Goal: Task Accomplishment & Management: Manage account settings

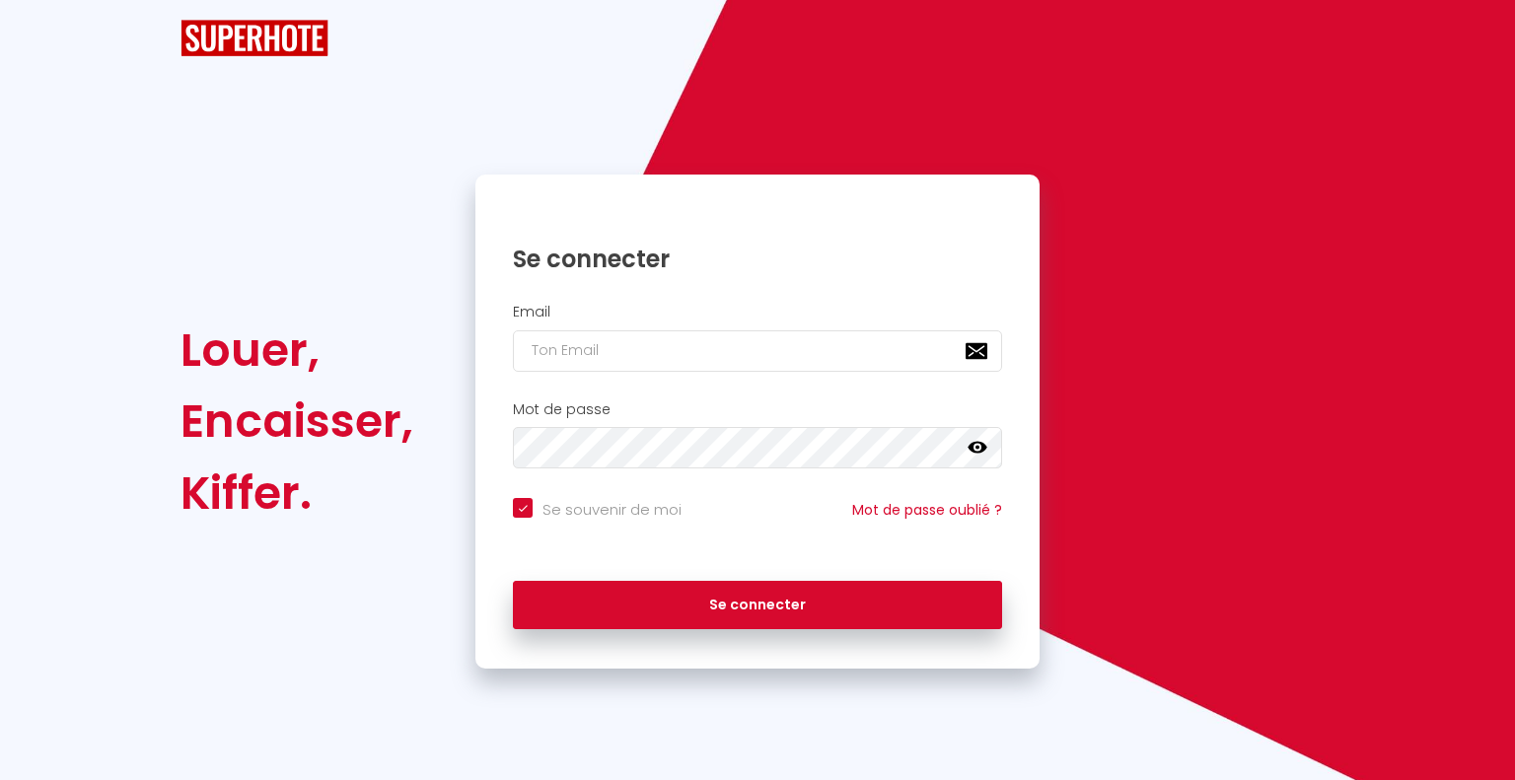
checkbox input "true"
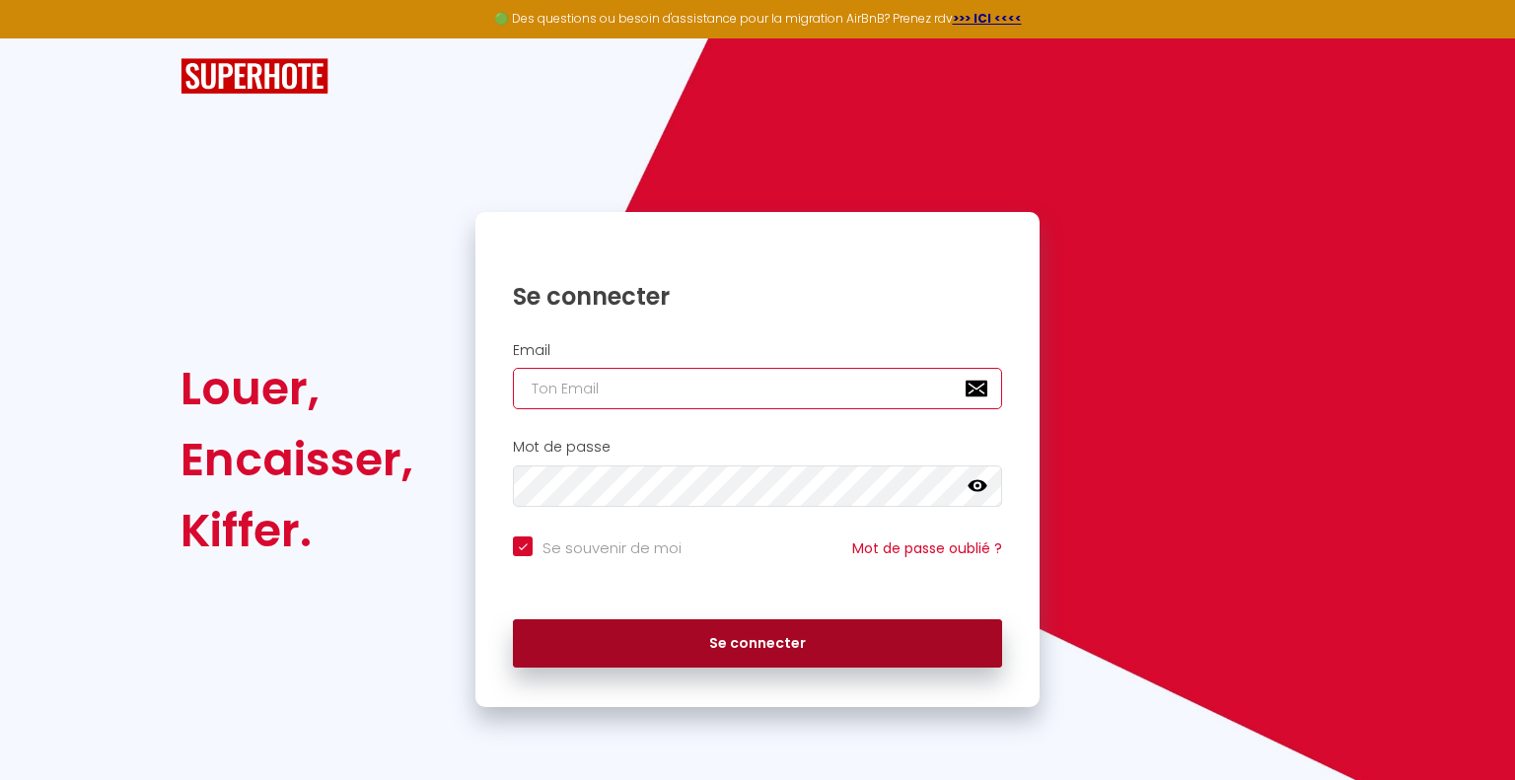
type input "[EMAIL_ADDRESS][DOMAIN_NAME]"
click at [744, 634] on button "Se connecter" at bounding box center [757, 643] width 489 height 49
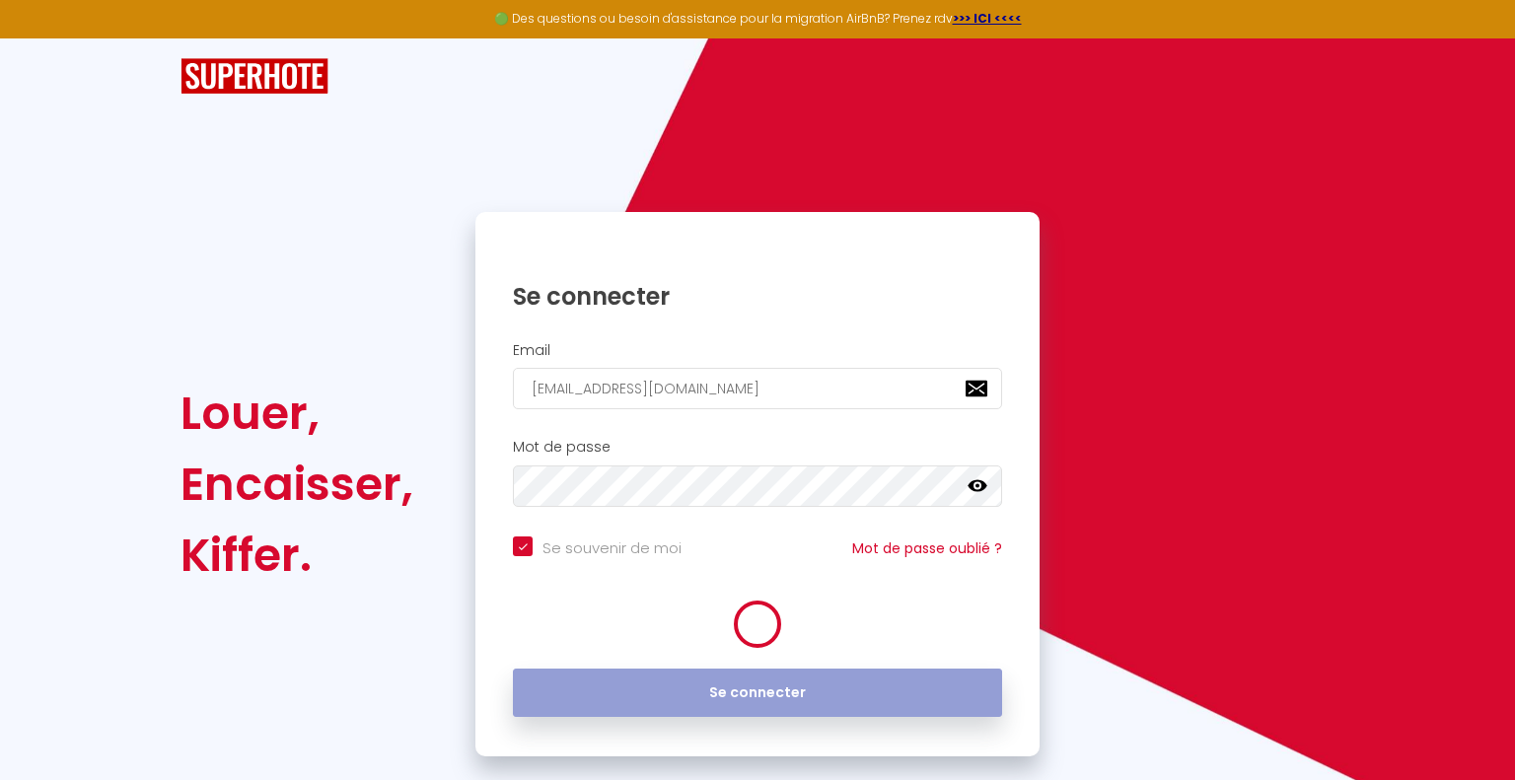
checkbox input "true"
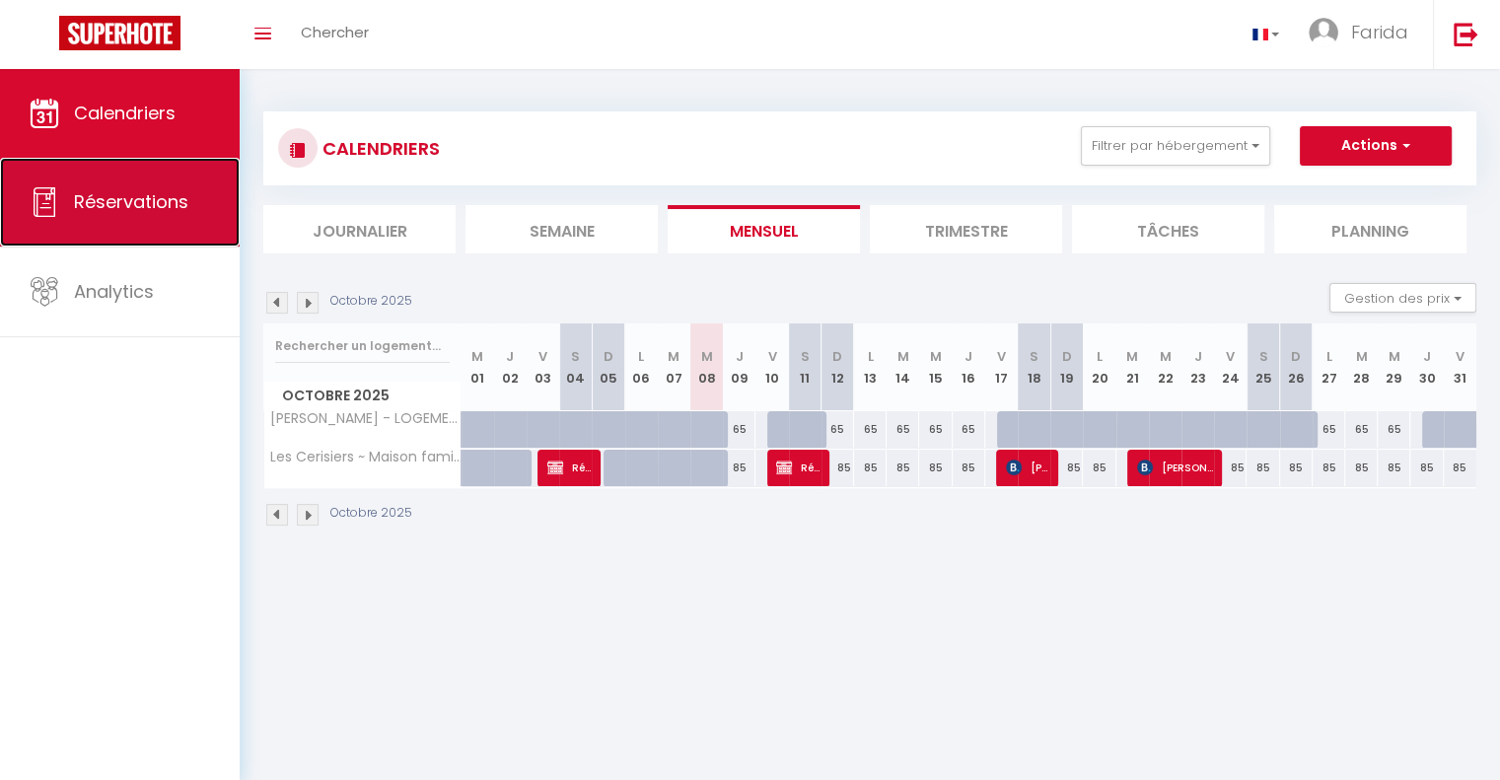
click at [137, 212] on span "Réservations" at bounding box center [131, 201] width 114 height 25
select select "not_cancelled"
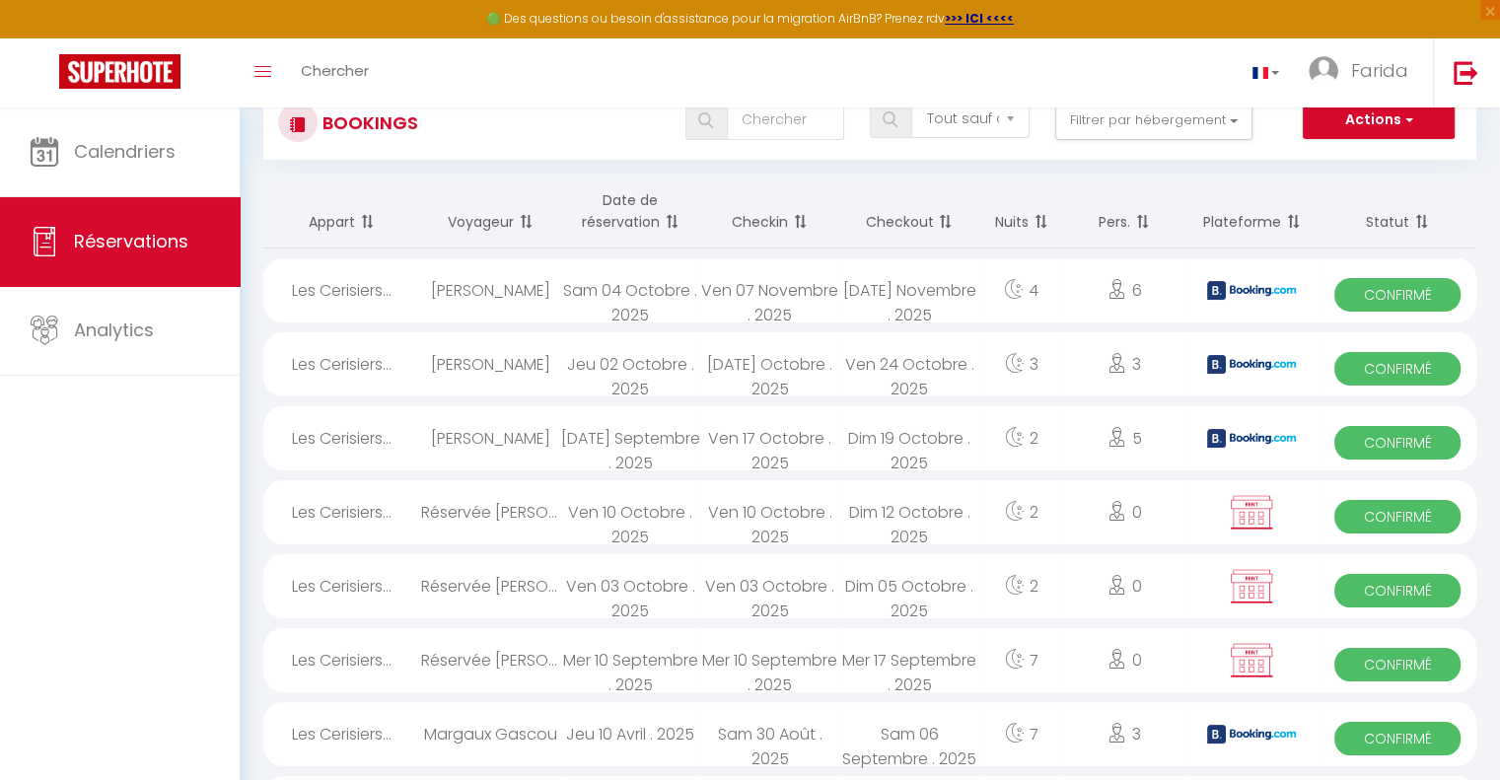
scroll to position [99, 0]
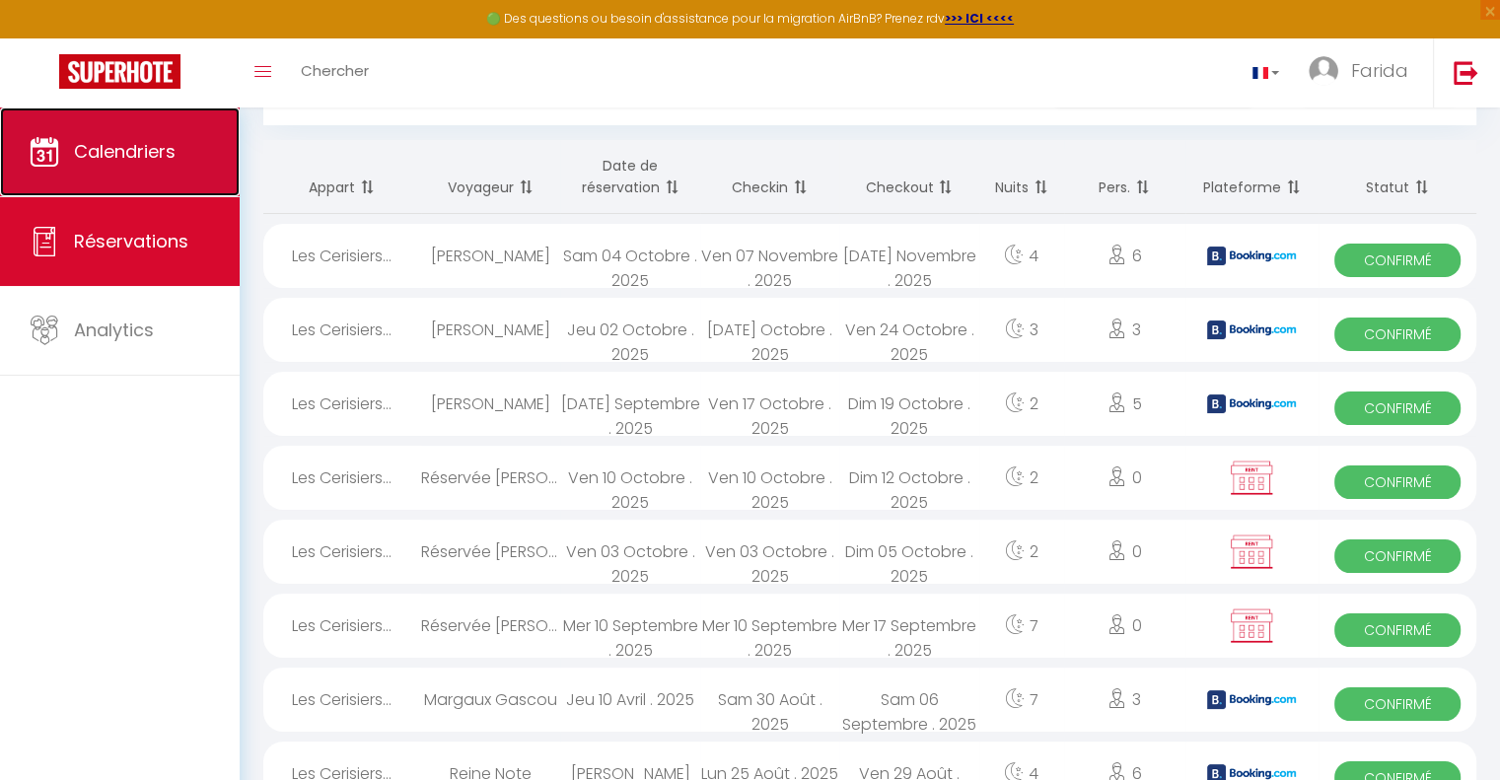
click at [162, 155] on span "Calendriers" at bounding box center [125, 151] width 102 height 25
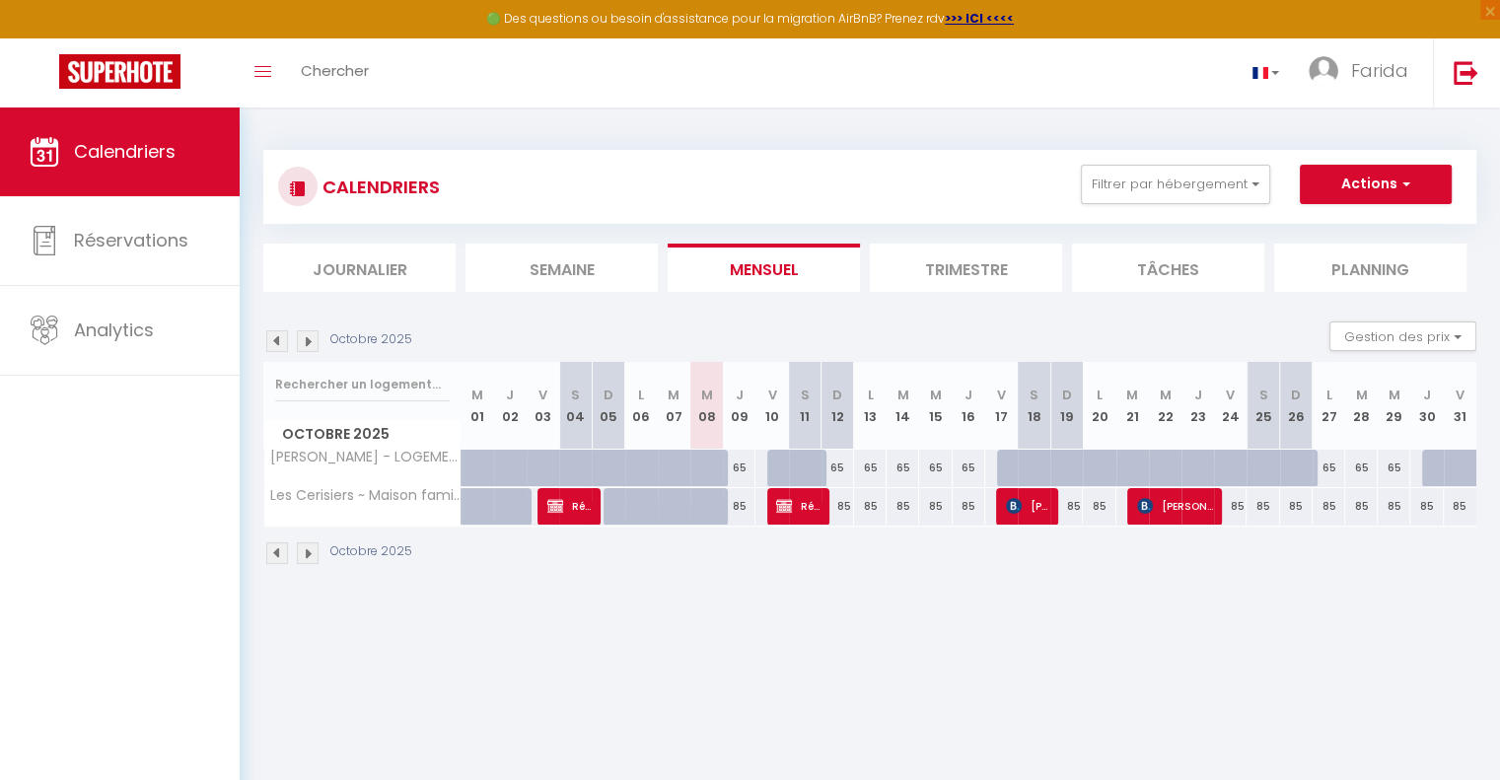
click at [949, 266] on li "Trimestre" at bounding box center [966, 268] width 192 height 48
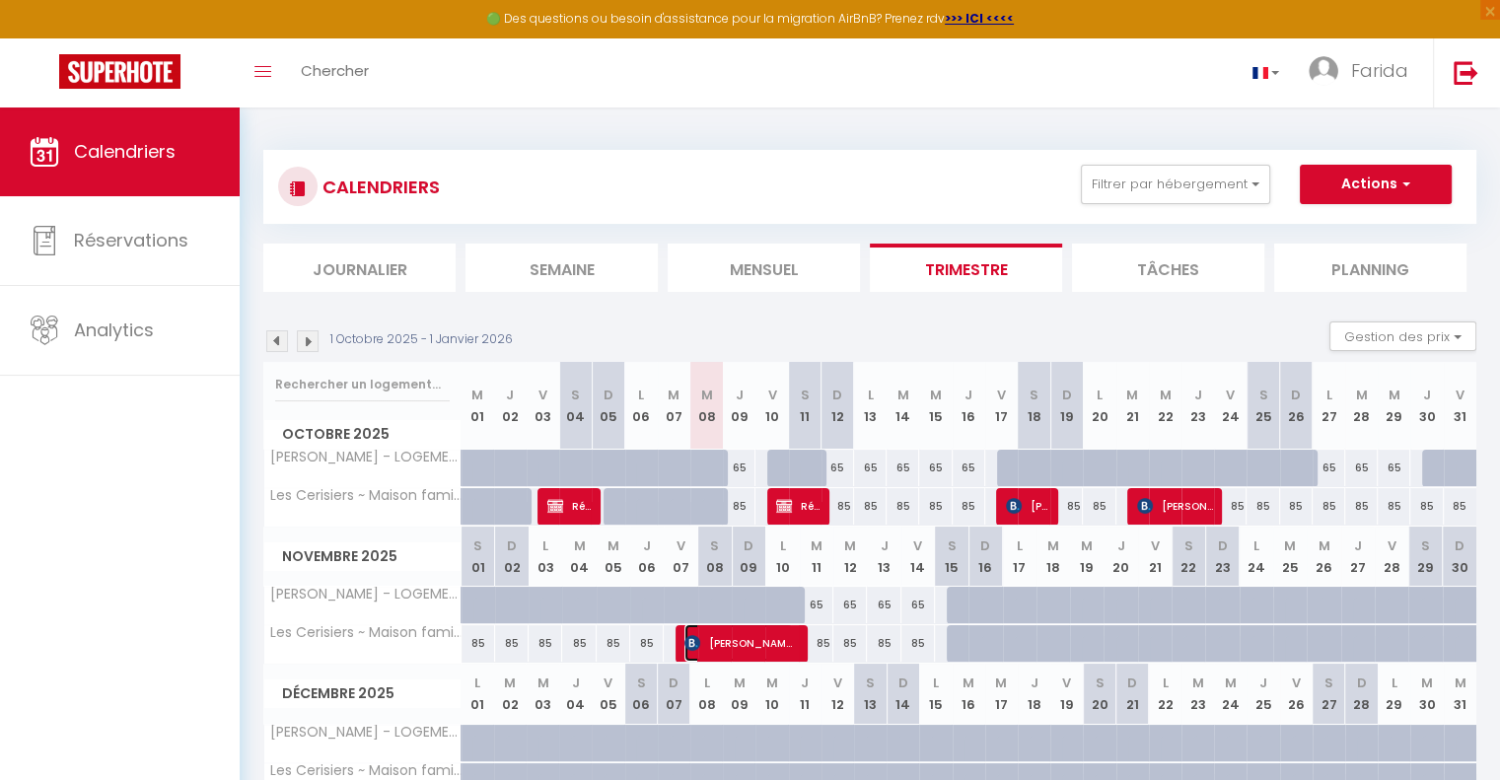
click at [781, 647] on span "[PERSON_NAME]" at bounding box center [739, 642] width 108 height 37
select select "OK"
select select "KO"
select select "0"
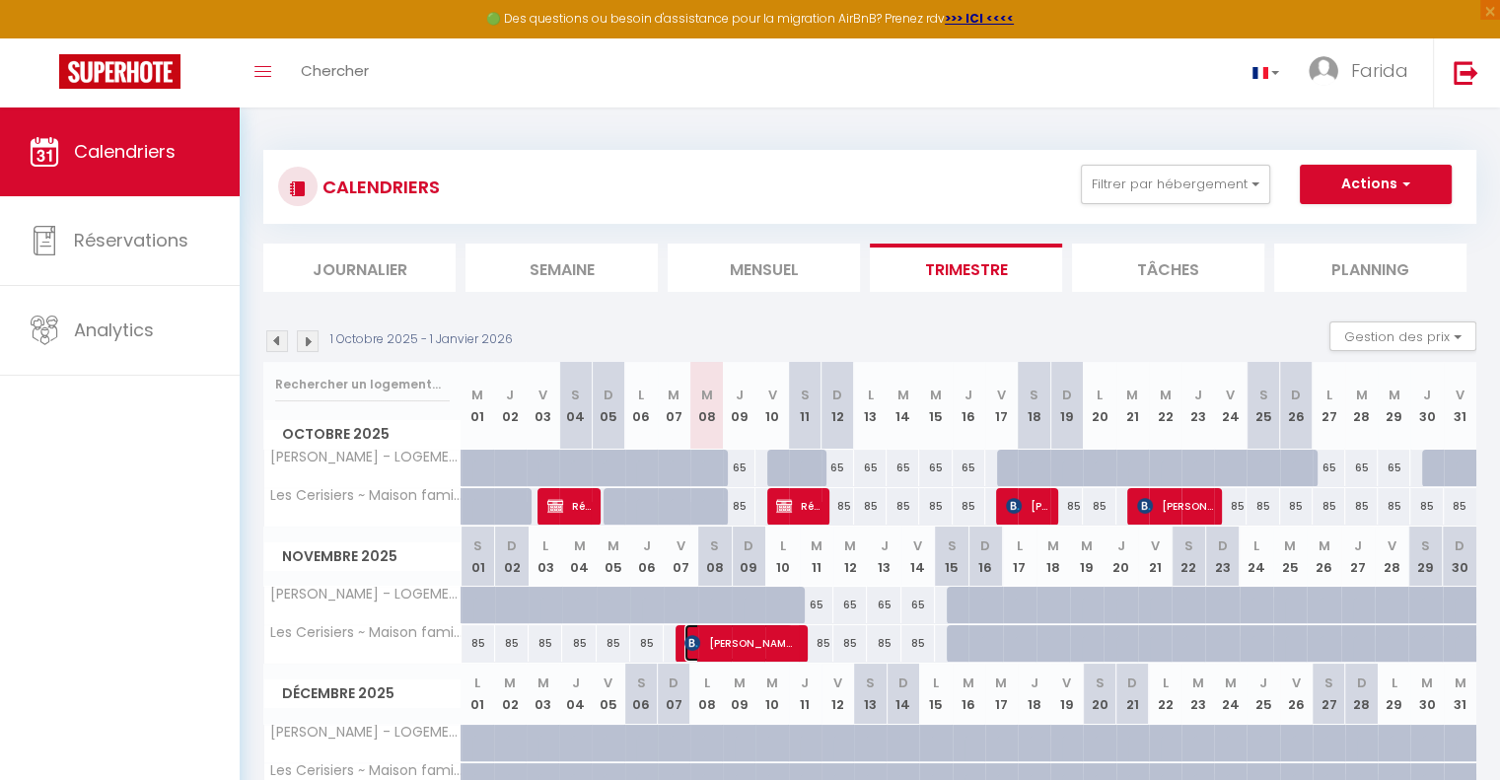
select select "1"
select select
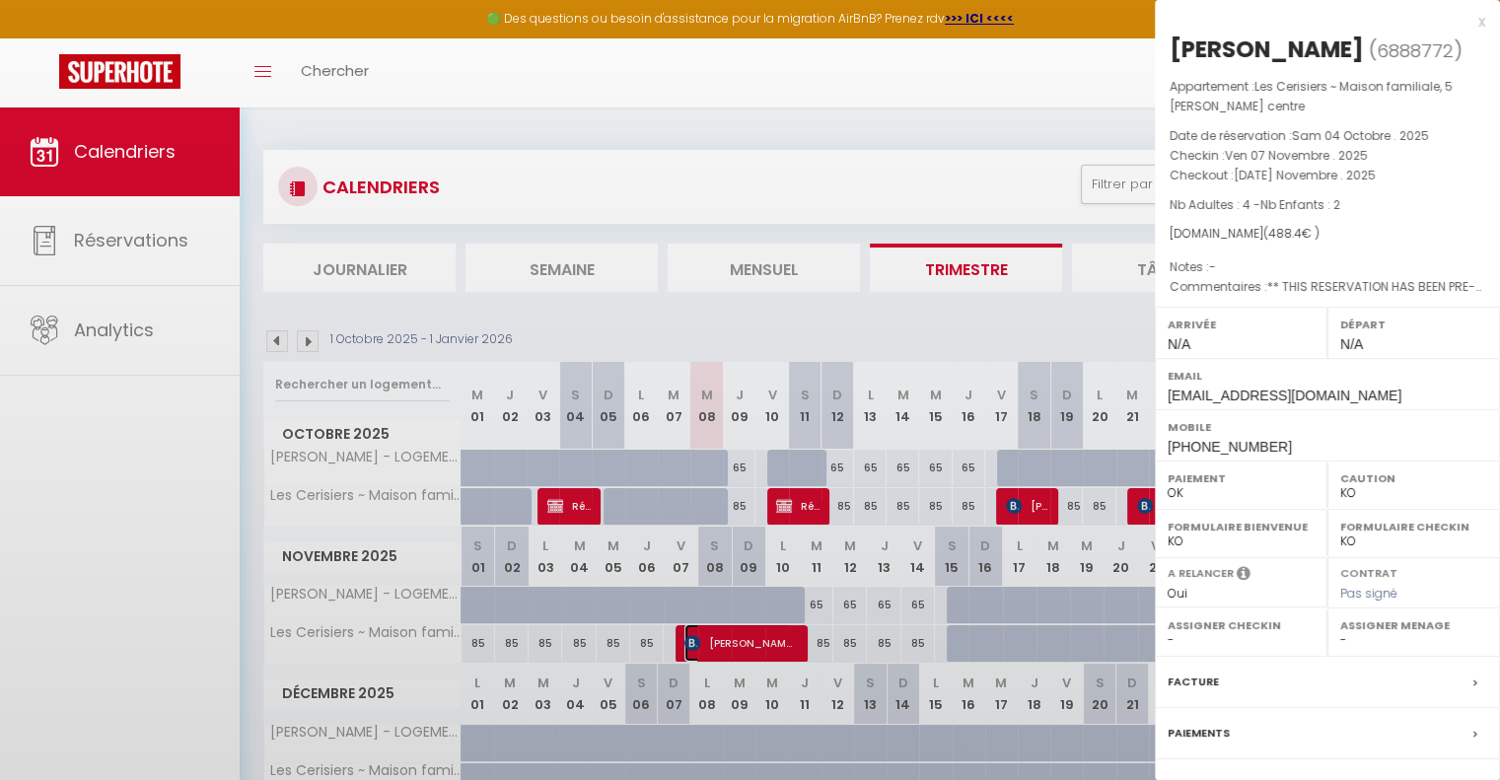
select select "51835"
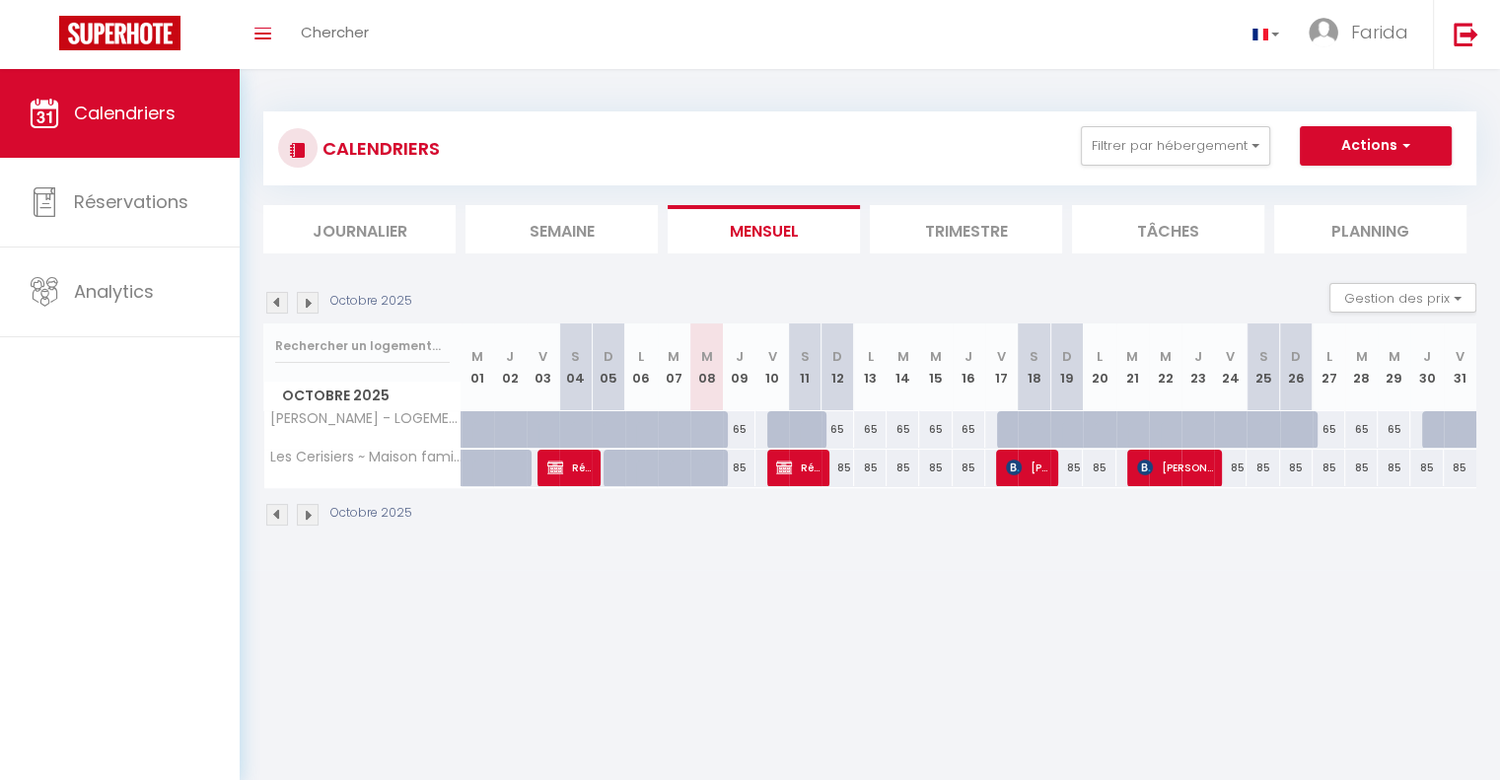
click at [990, 235] on li "Trimestre" at bounding box center [966, 229] width 192 height 48
select select
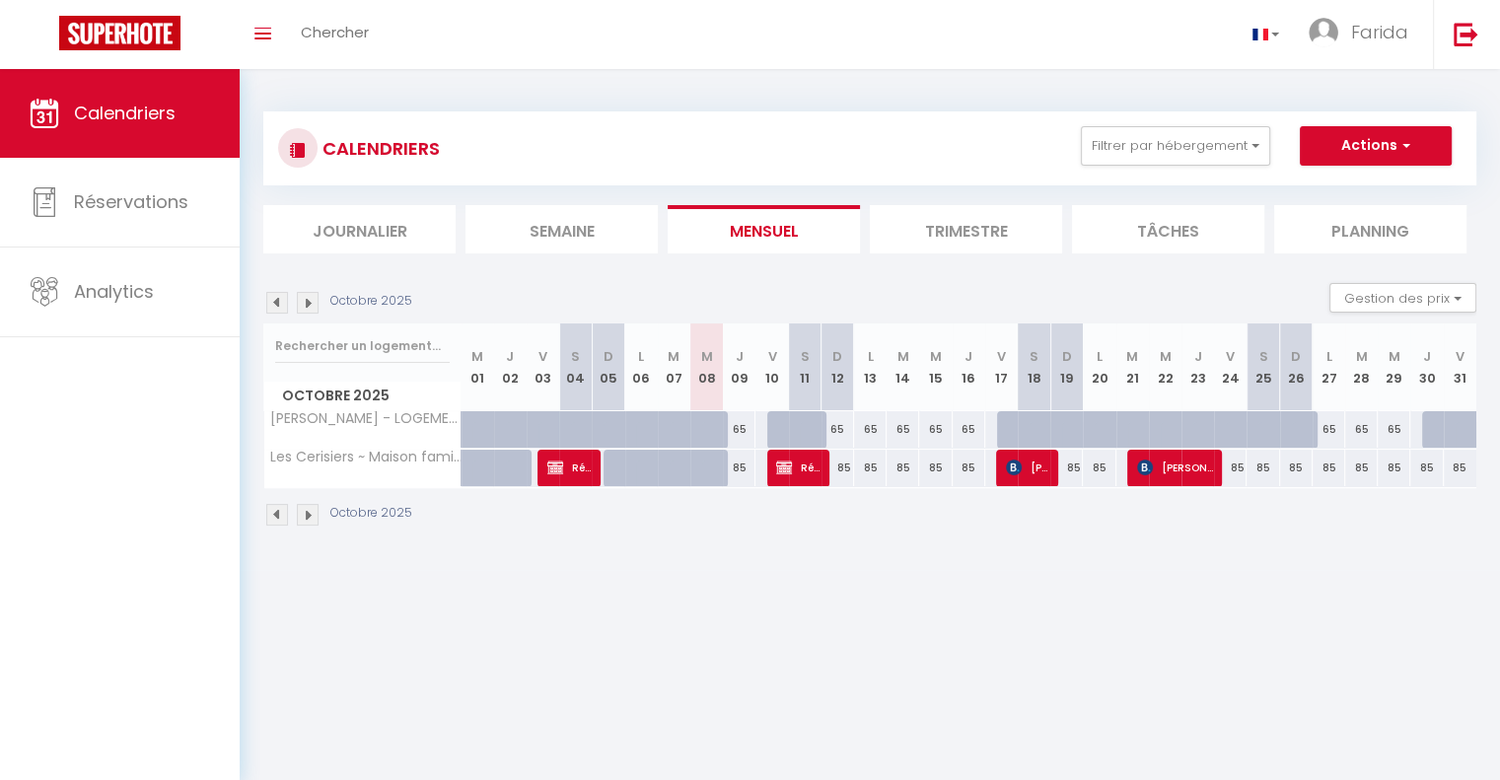
select select
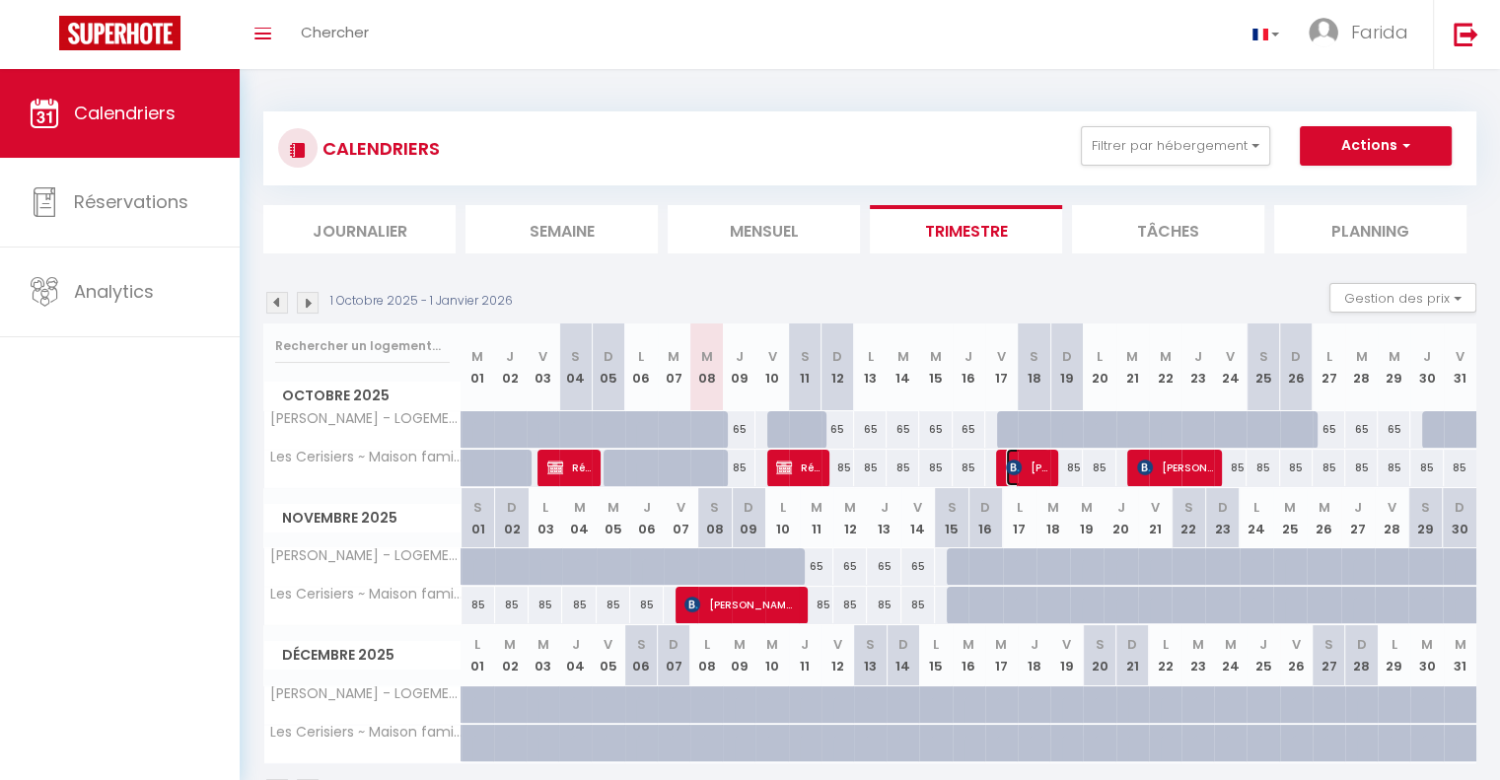
click at [1025, 469] on span "[PERSON_NAME]" at bounding box center [1027, 467] width 43 height 37
select select "OK"
select select "KO"
select select "0"
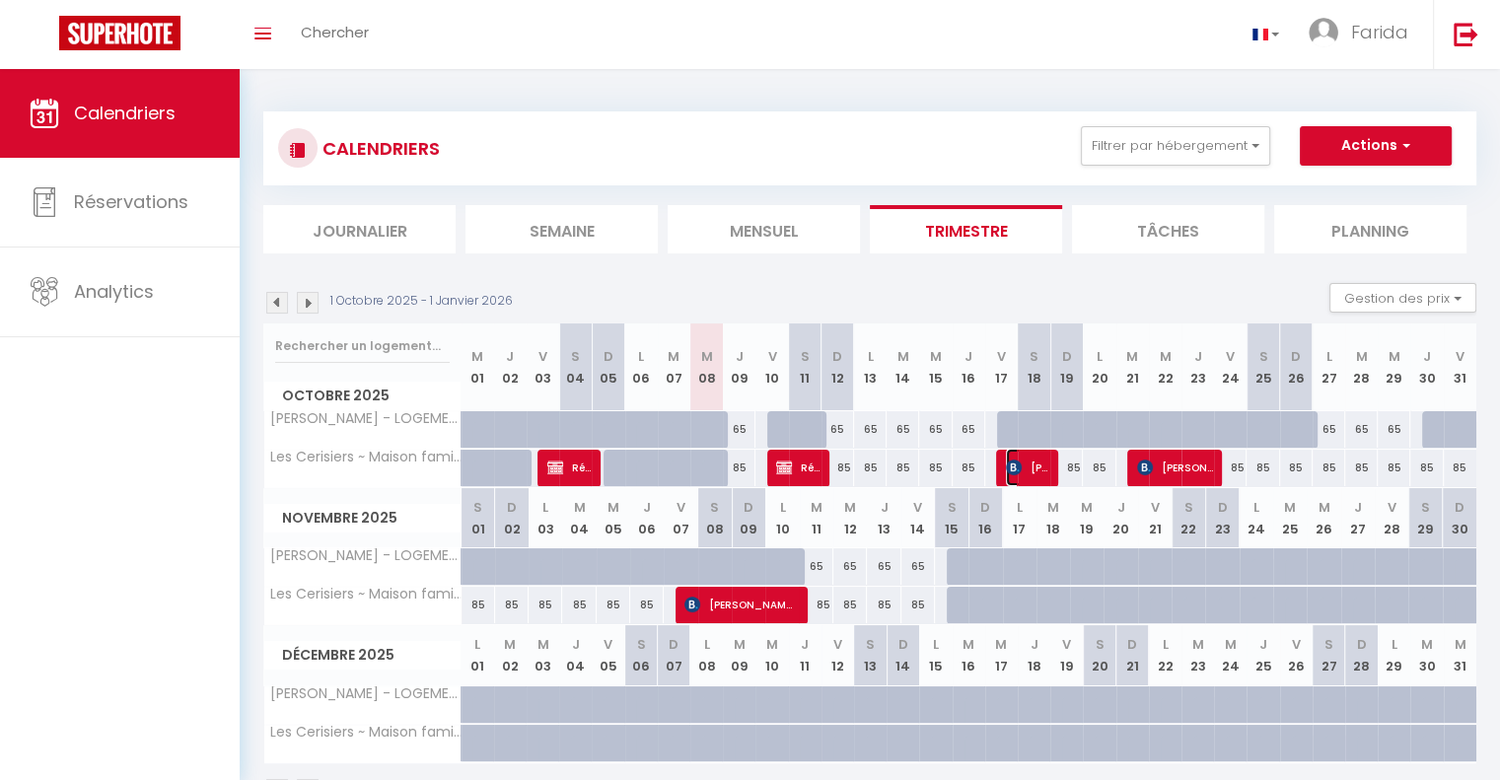
select select "1"
select select
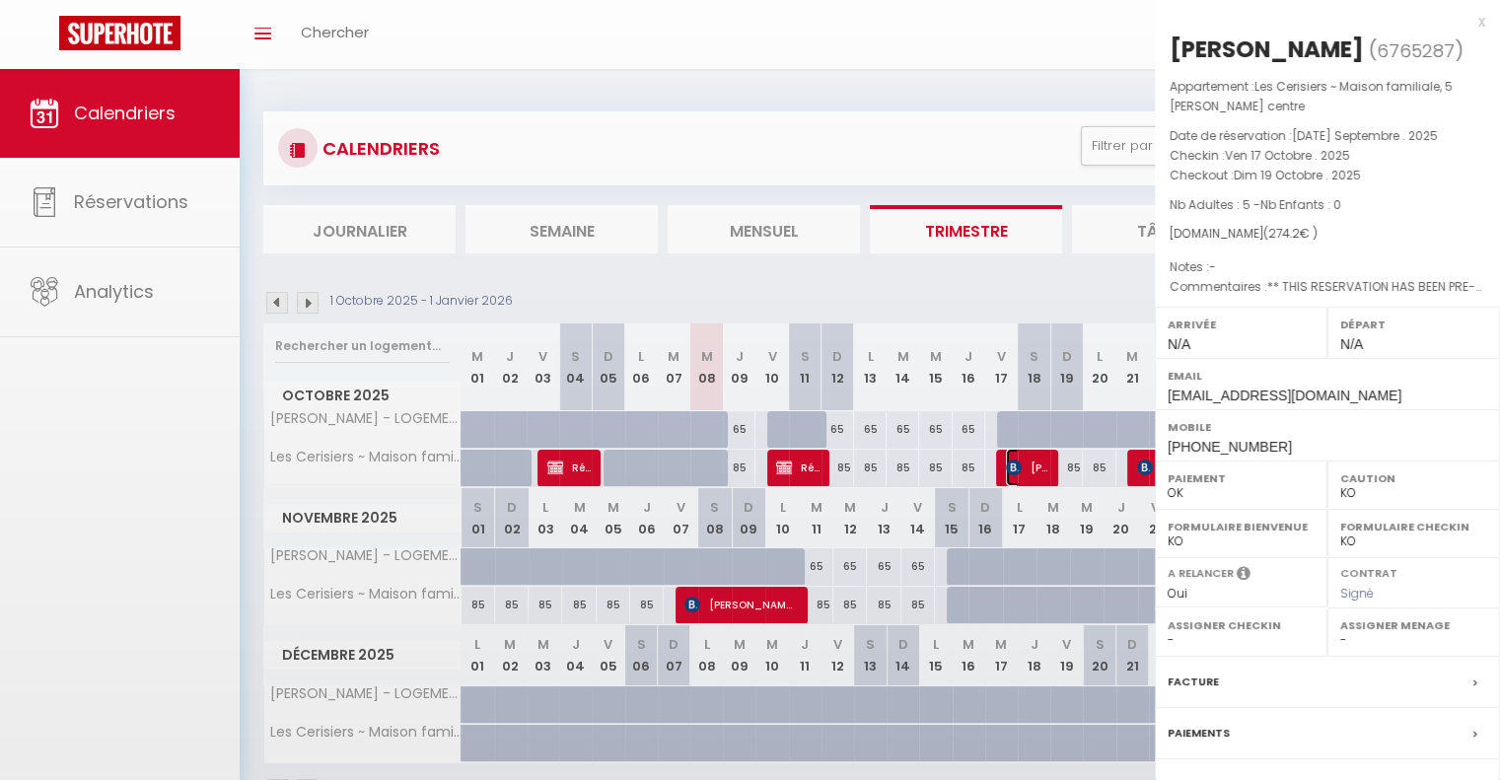
select select "51835"
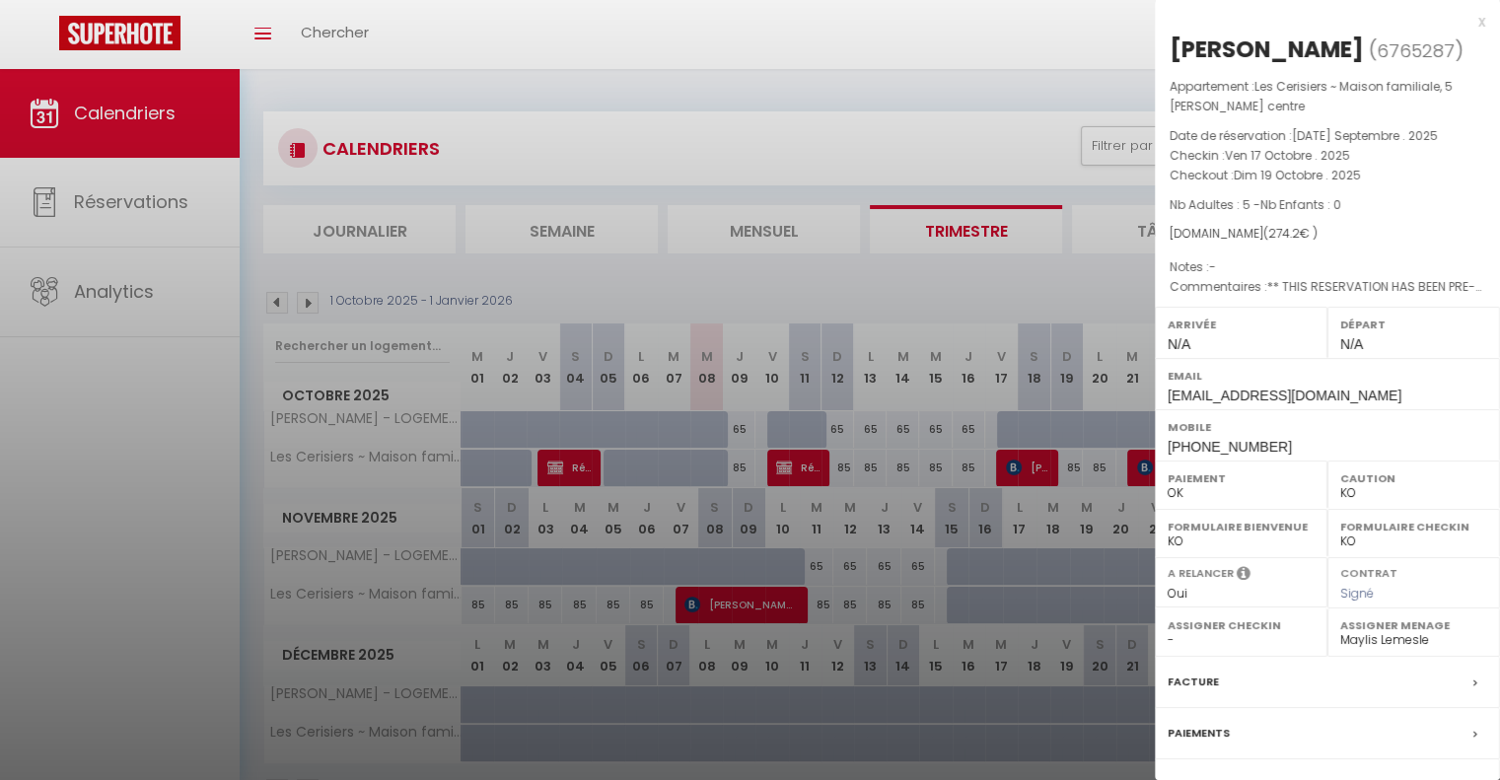
click at [1467, 16] on div "x" at bounding box center [1320, 22] width 330 height 24
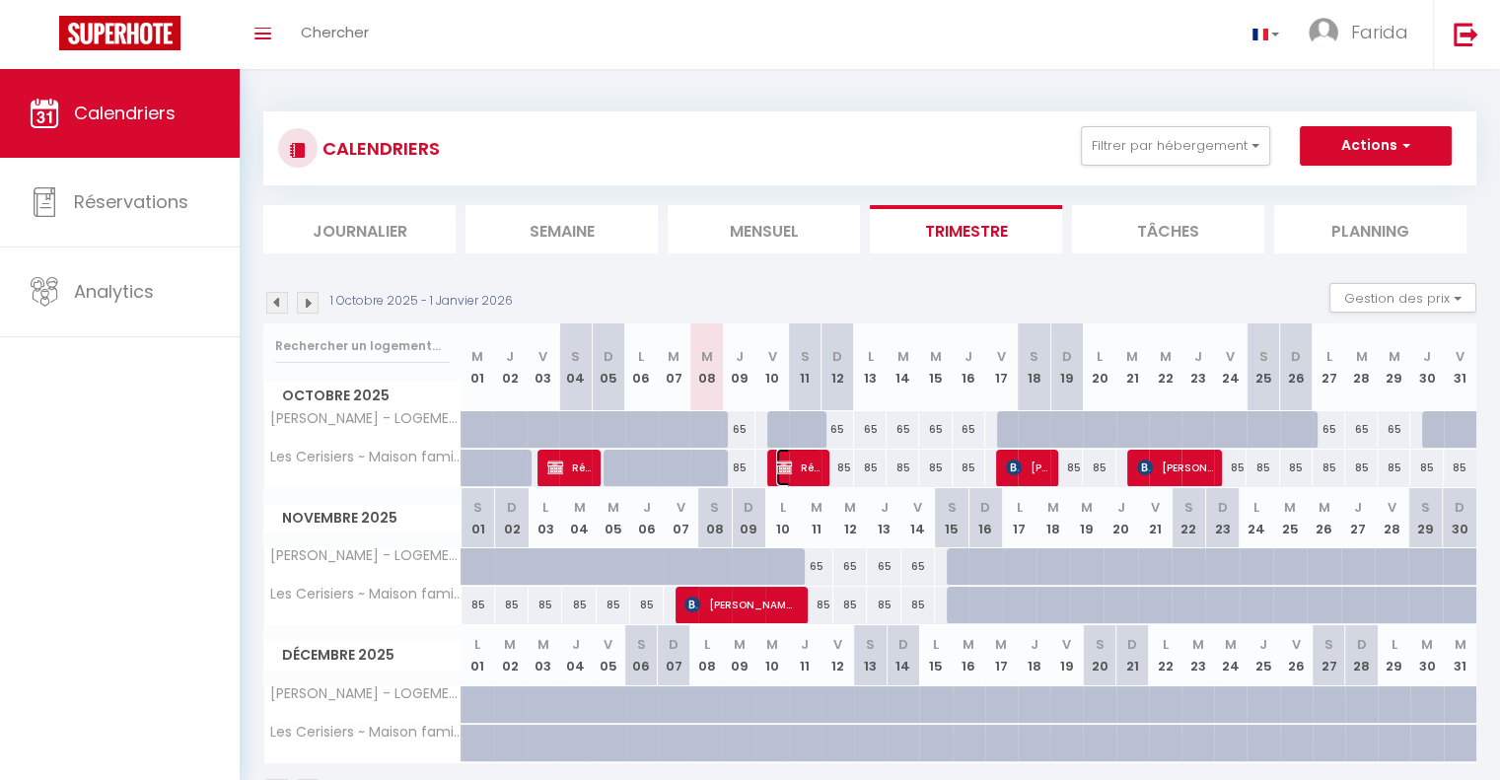
click at [791, 461] on img at bounding box center [784, 468] width 16 height 16
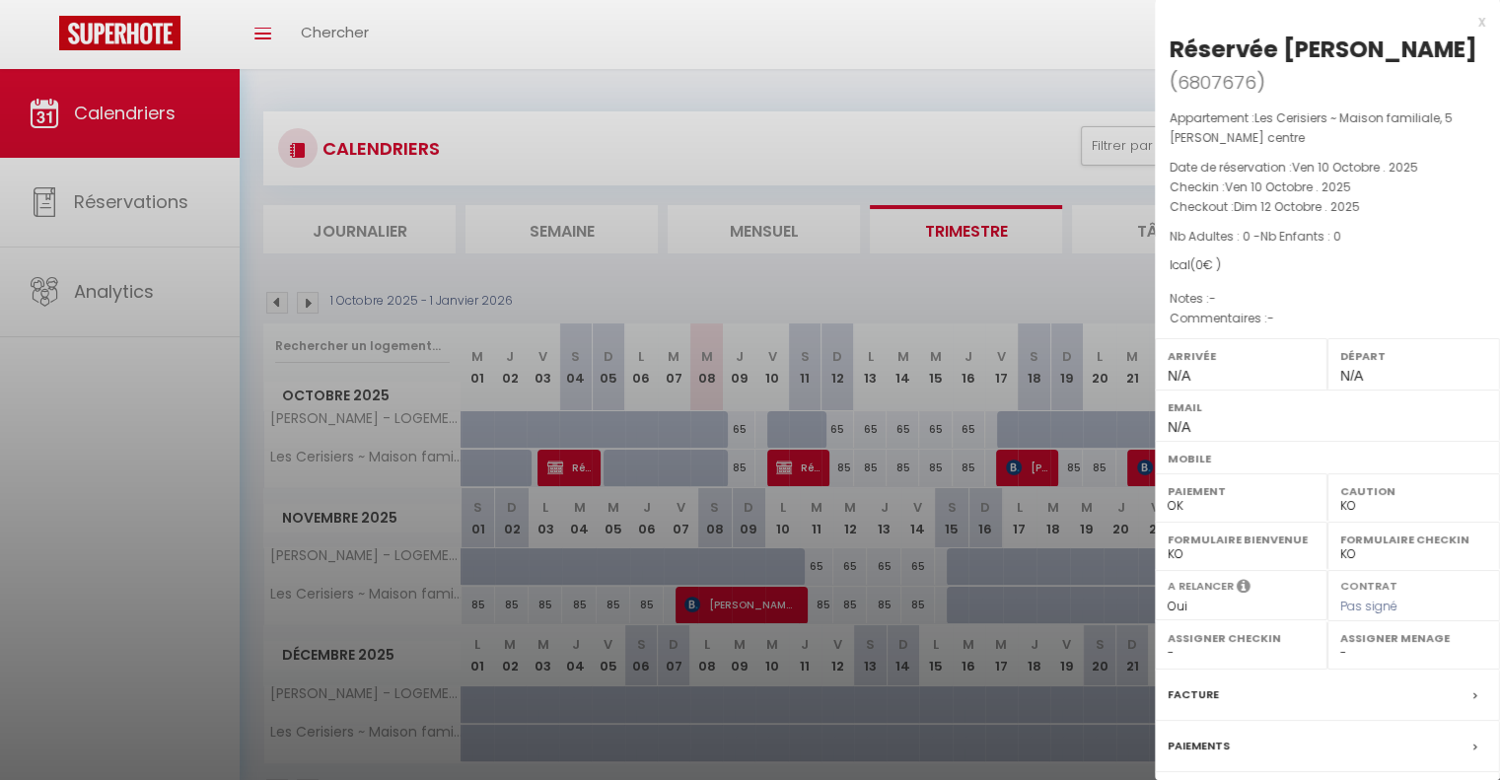
click at [1472, 22] on div "x Réservée [PERSON_NAME] ( 6807676 ) Appartement : Les Cerisiers ~ Maison famil…" at bounding box center [1327, 476] width 345 height 952
click at [1459, 16] on div "x" at bounding box center [1320, 22] width 330 height 24
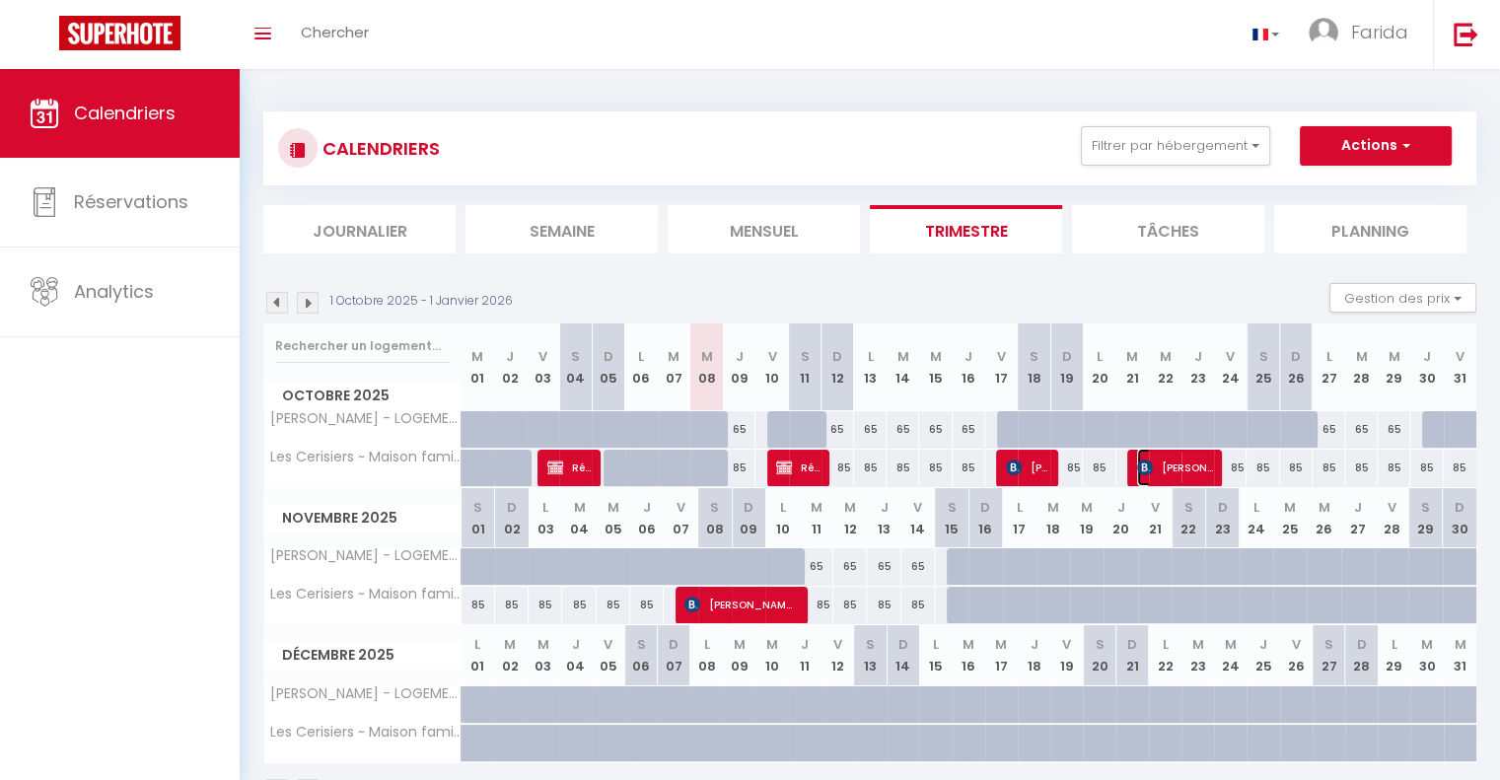
click at [1192, 465] on span "[PERSON_NAME]" at bounding box center [1175, 467] width 76 height 37
select select "51835"
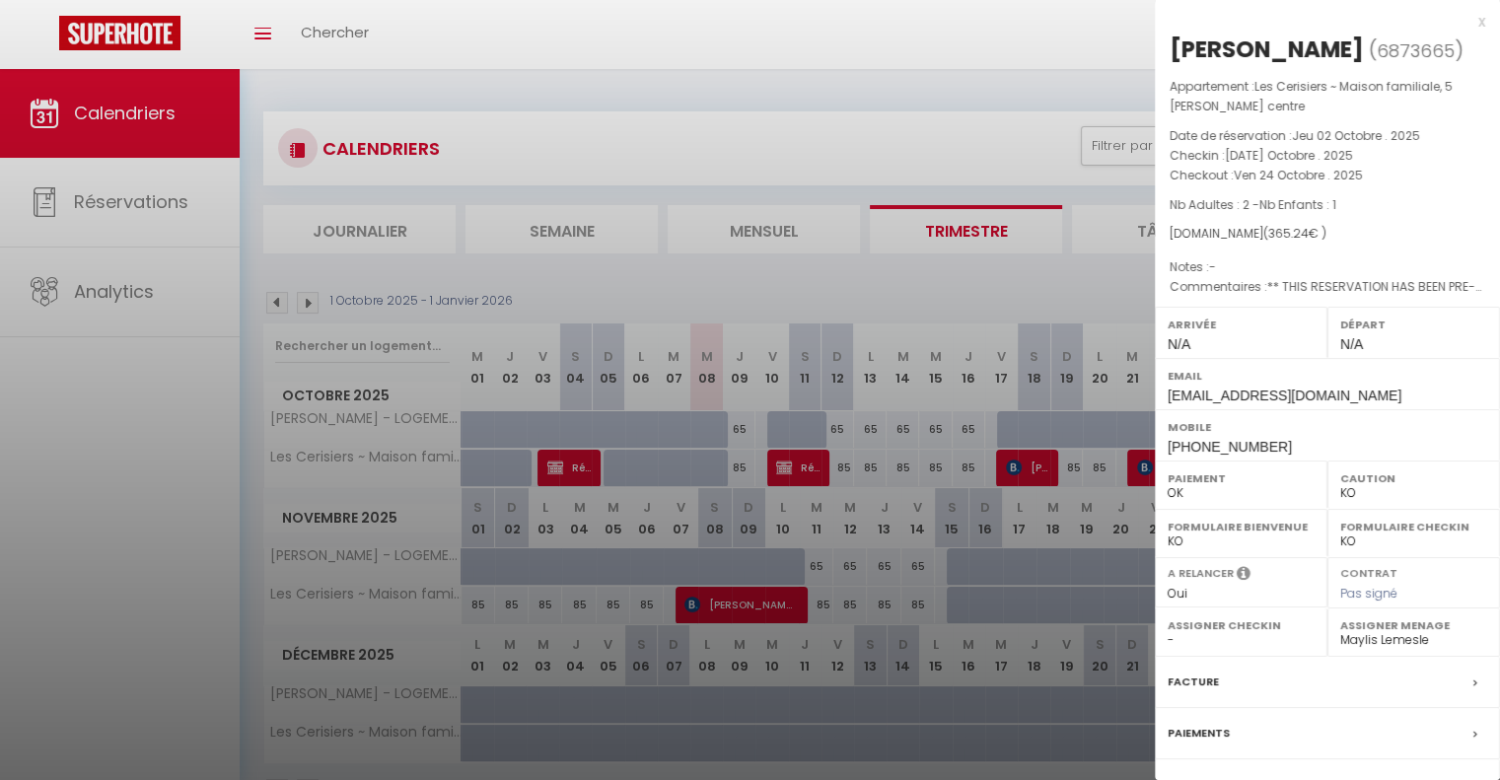
click at [1465, 18] on div "x" at bounding box center [1320, 22] width 330 height 24
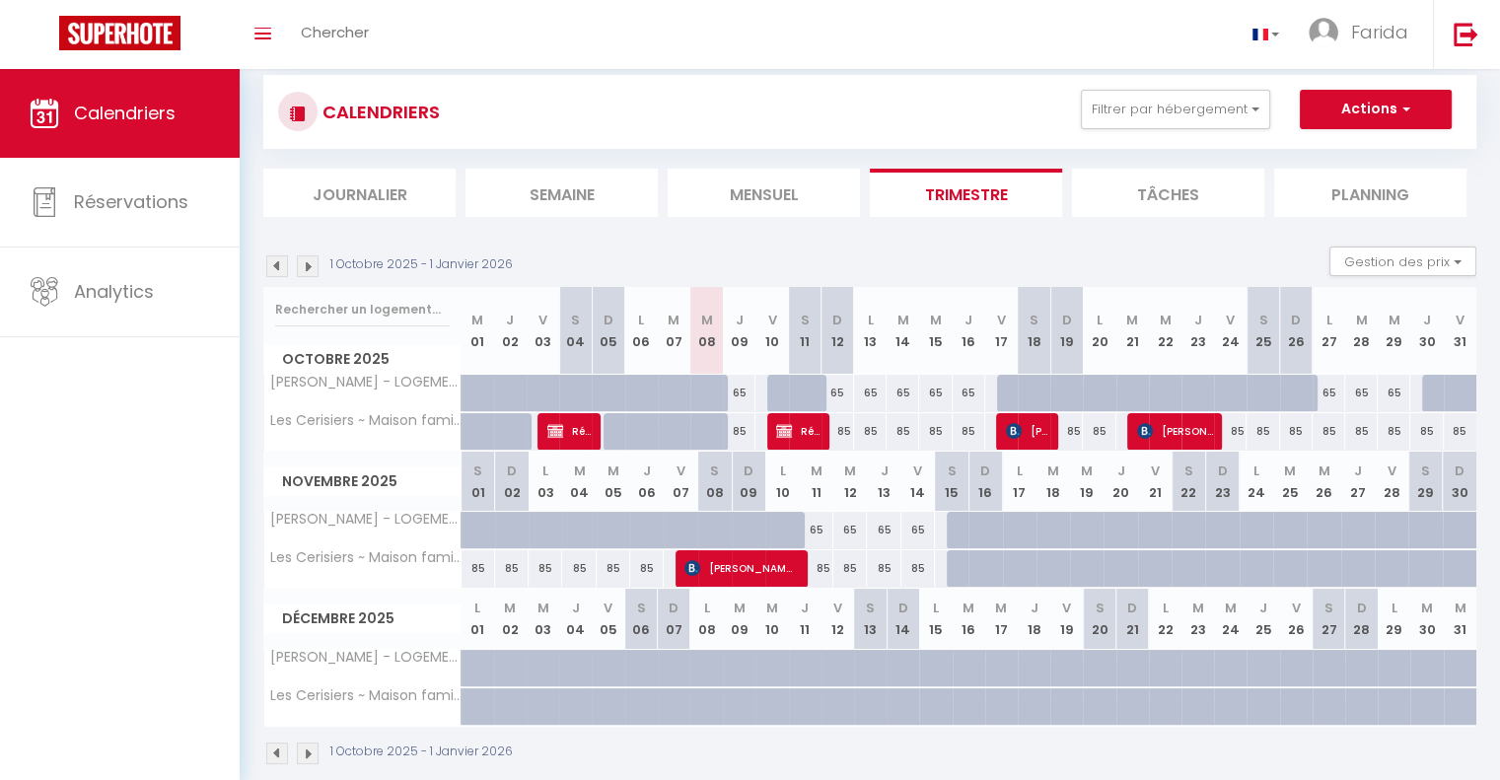
scroll to position [55, 0]
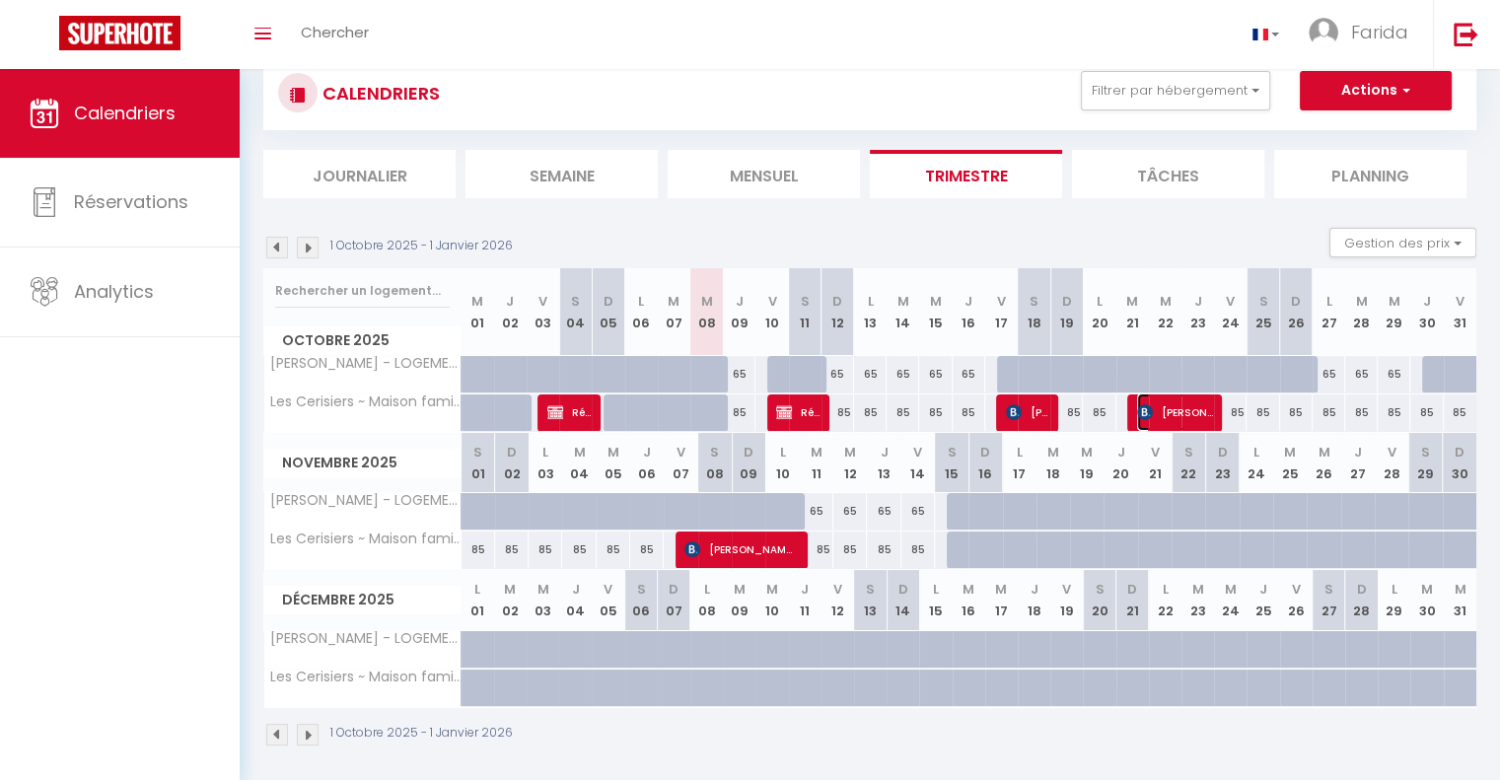
click at [1199, 407] on span "[PERSON_NAME]" at bounding box center [1175, 412] width 76 height 37
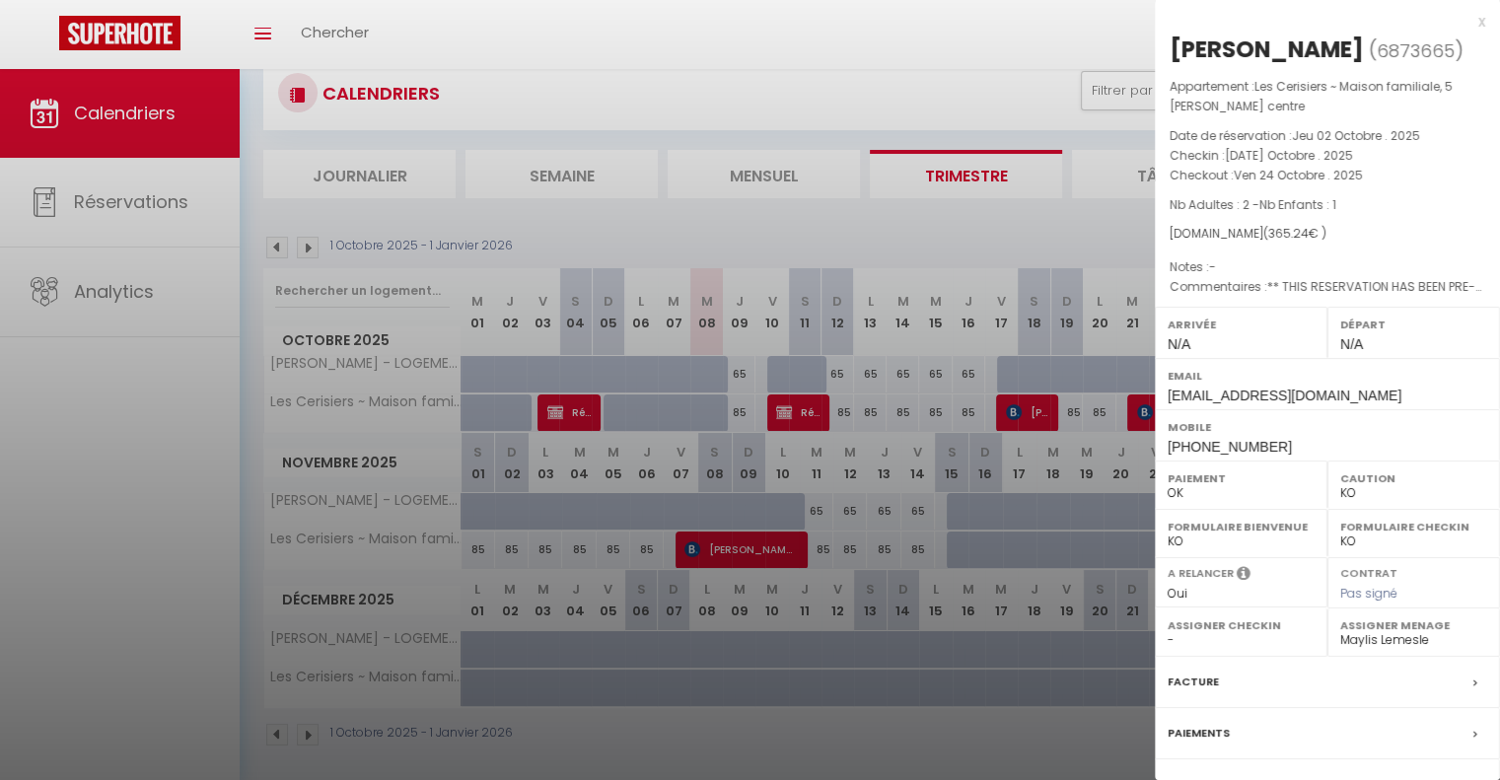
click at [1468, 24] on div "x" at bounding box center [1320, 22] width 330 height 24
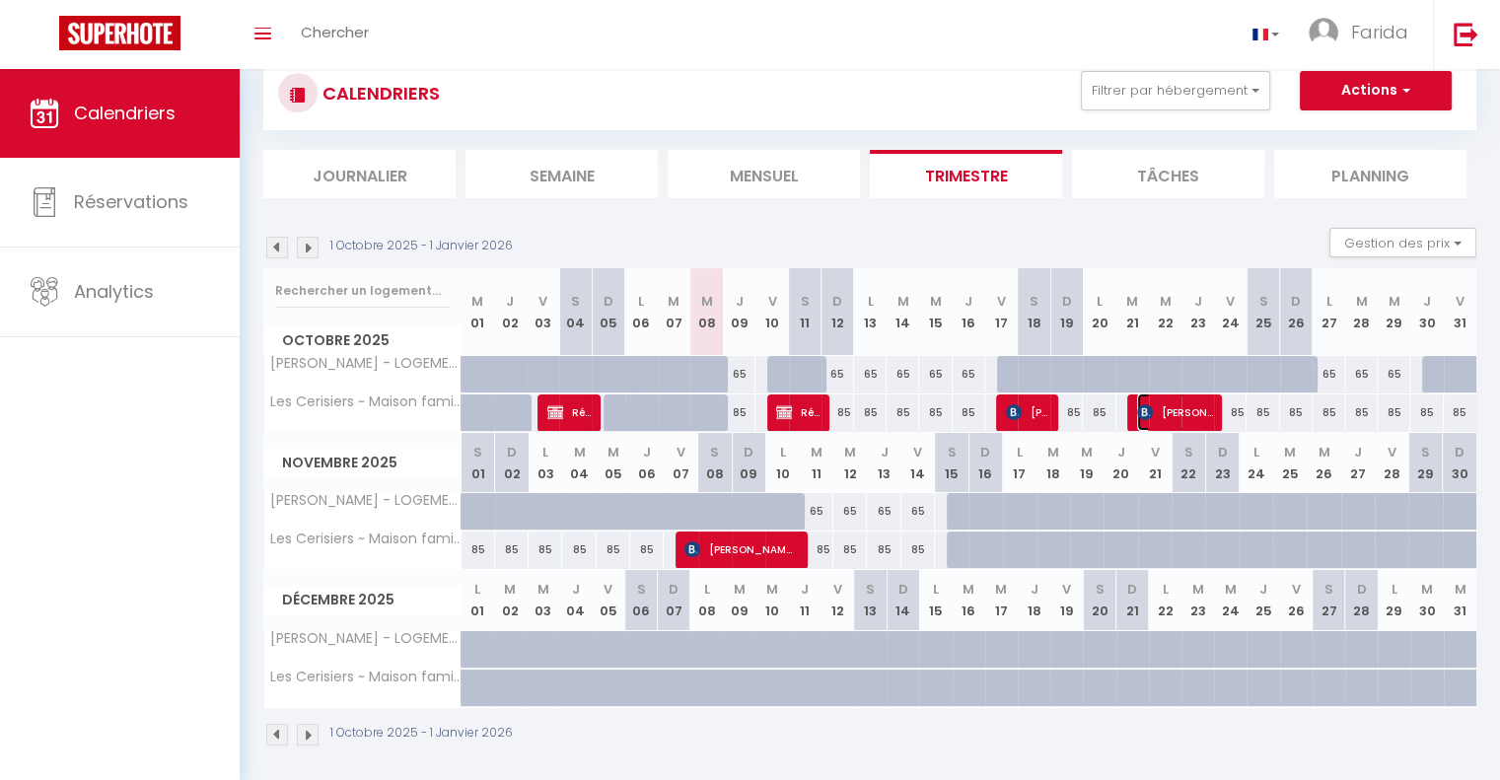
click at [1173, 417] on span "[PERSON_NAME]" at bounding box center [1175, 412] width 76 height 37
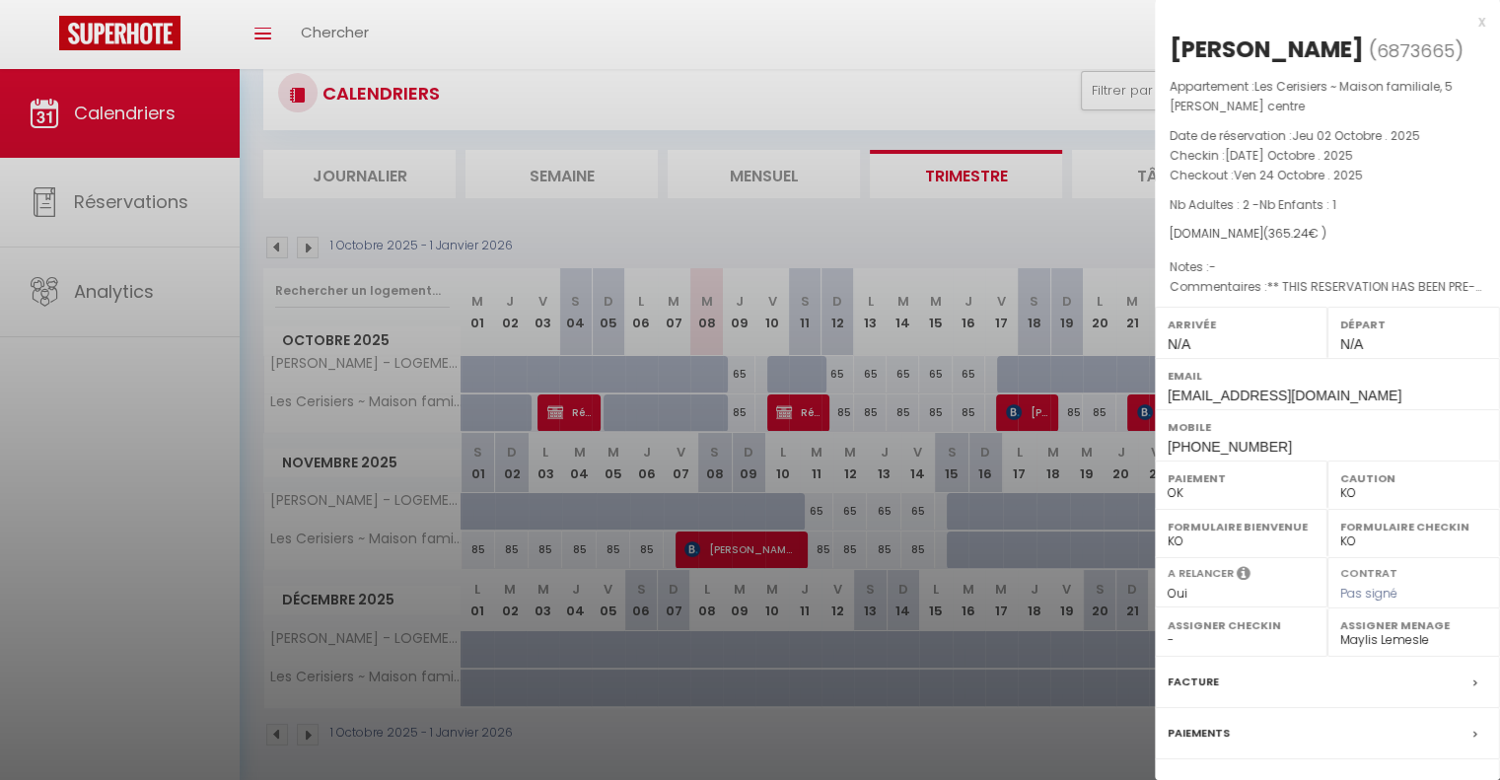
click at [1463, 17] on div "x" at bounding box center [1320, 22] width 330 height 24
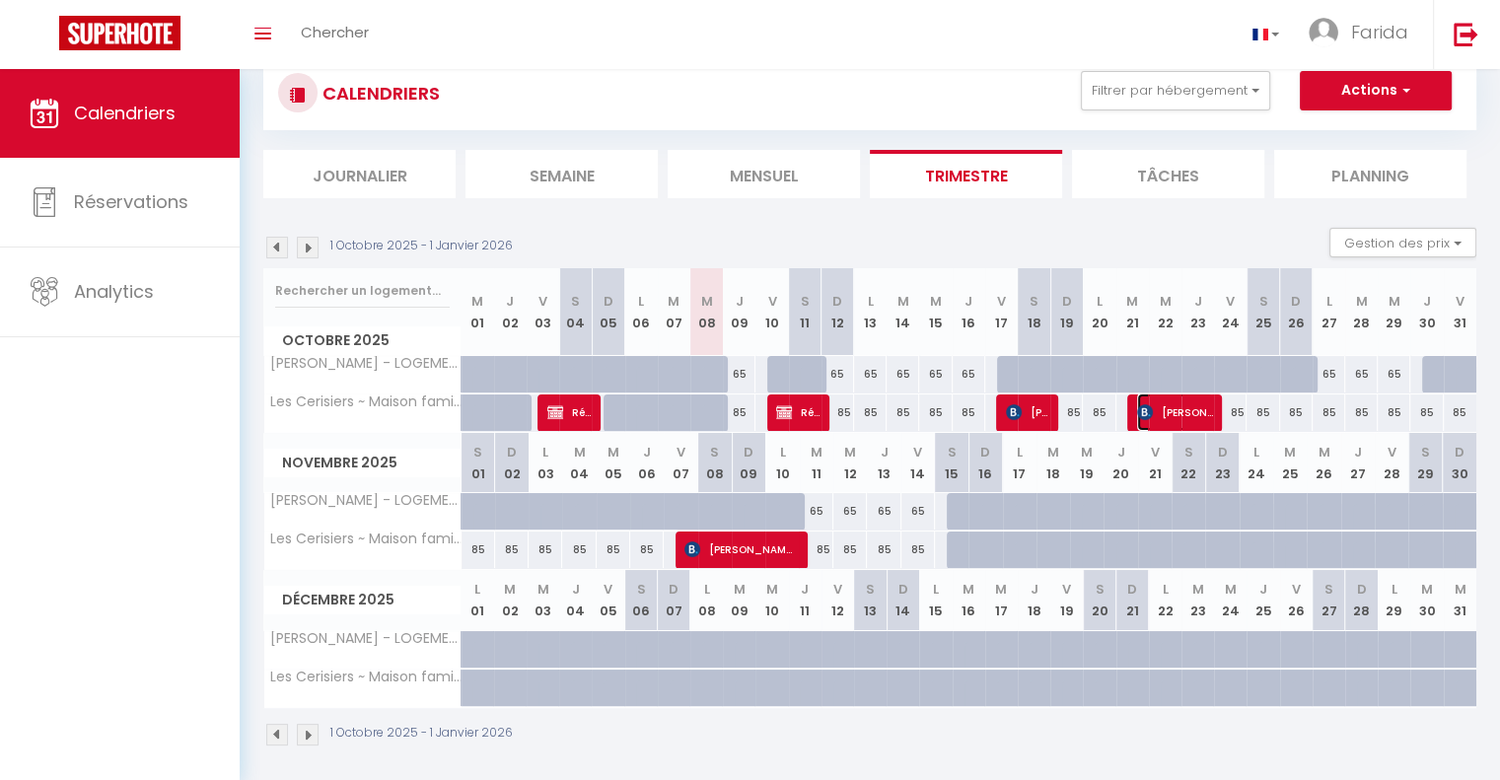
click at [1183, 419] on span "[PERSON_NAME]" at bounding box center [1175, 412] width 76 height 37
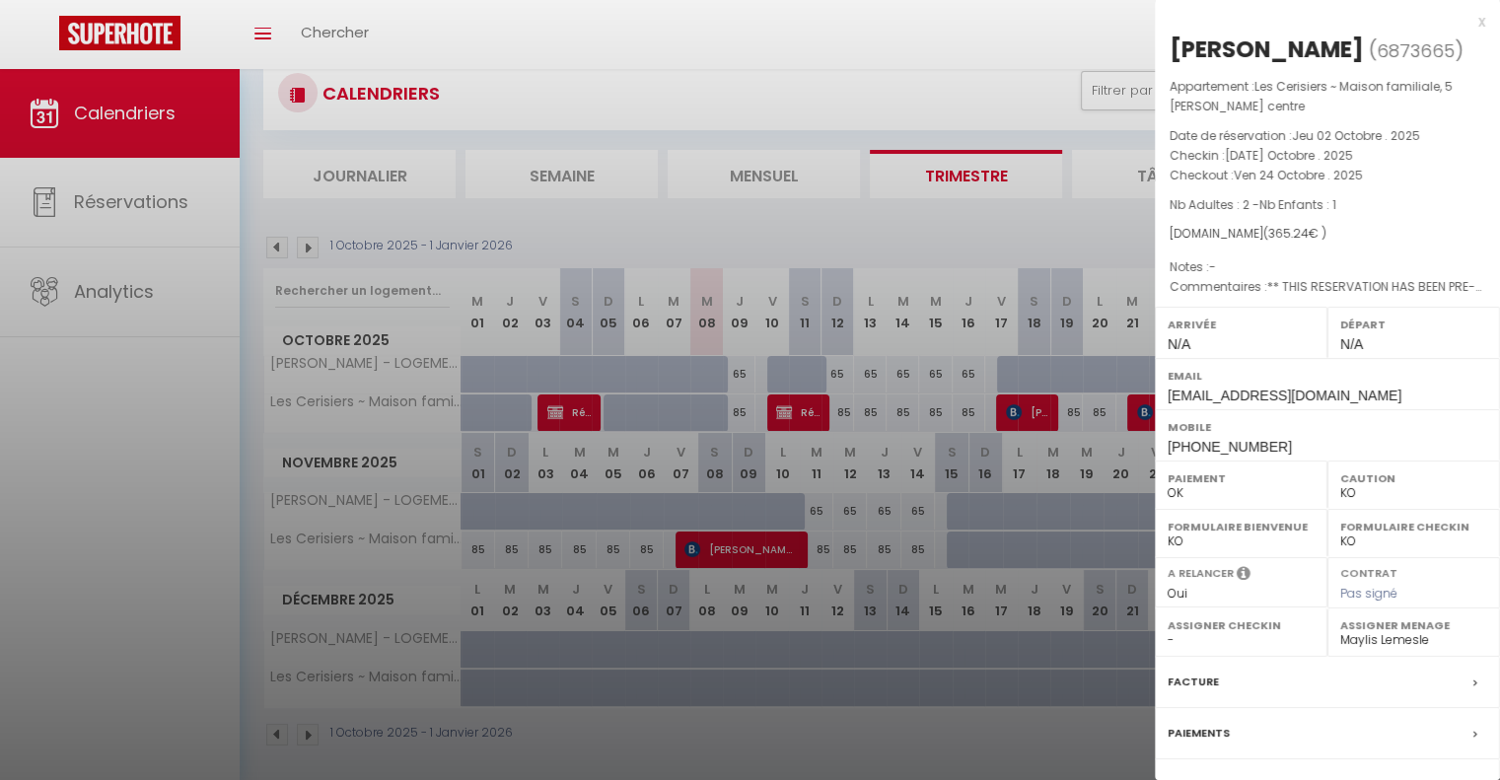
click at [1460, 19] on div "x" at bounding box center [1320, 22] width 330 height 24
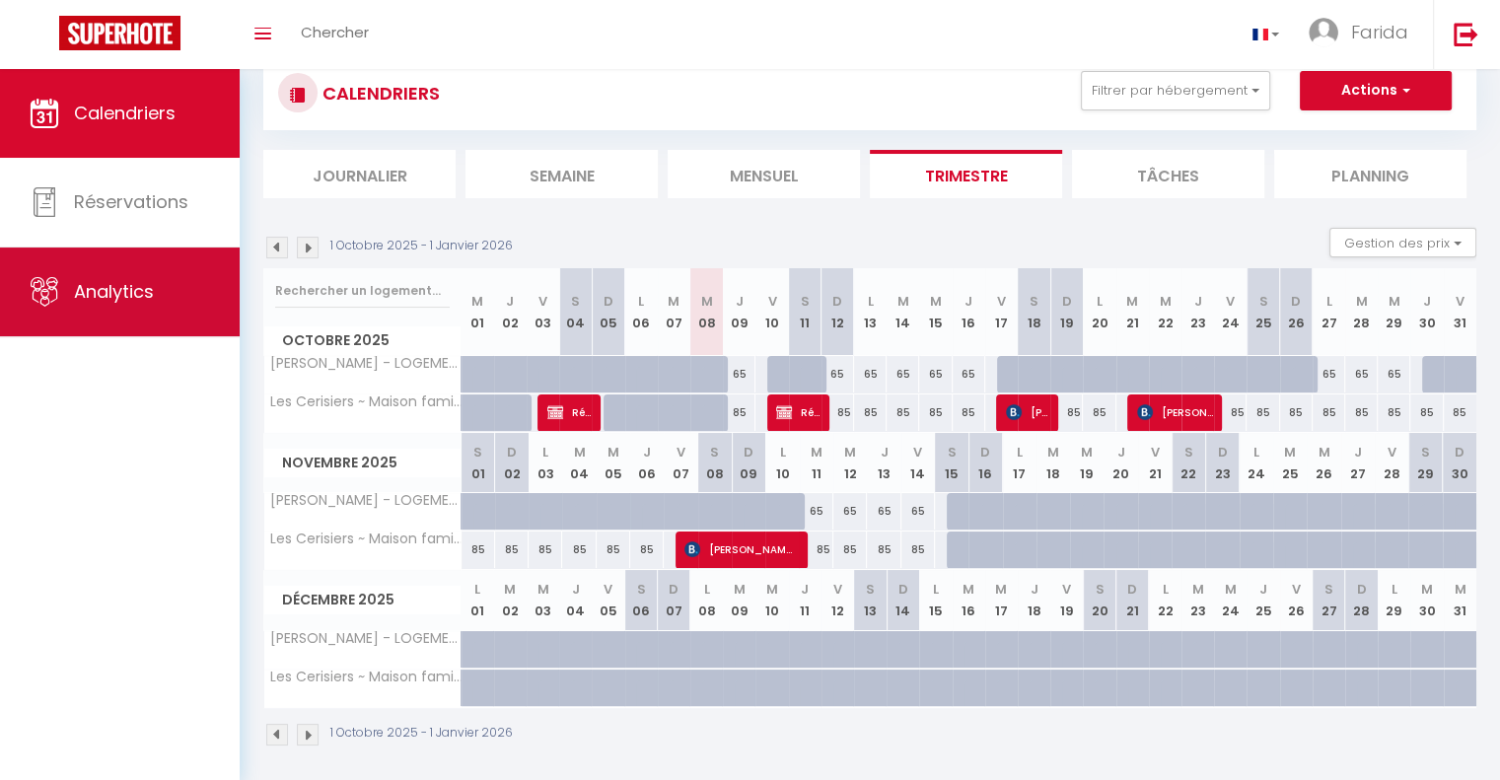
click at [102, 323] on link "Analytics" at bounding box center [120, 292] width 240 height 89
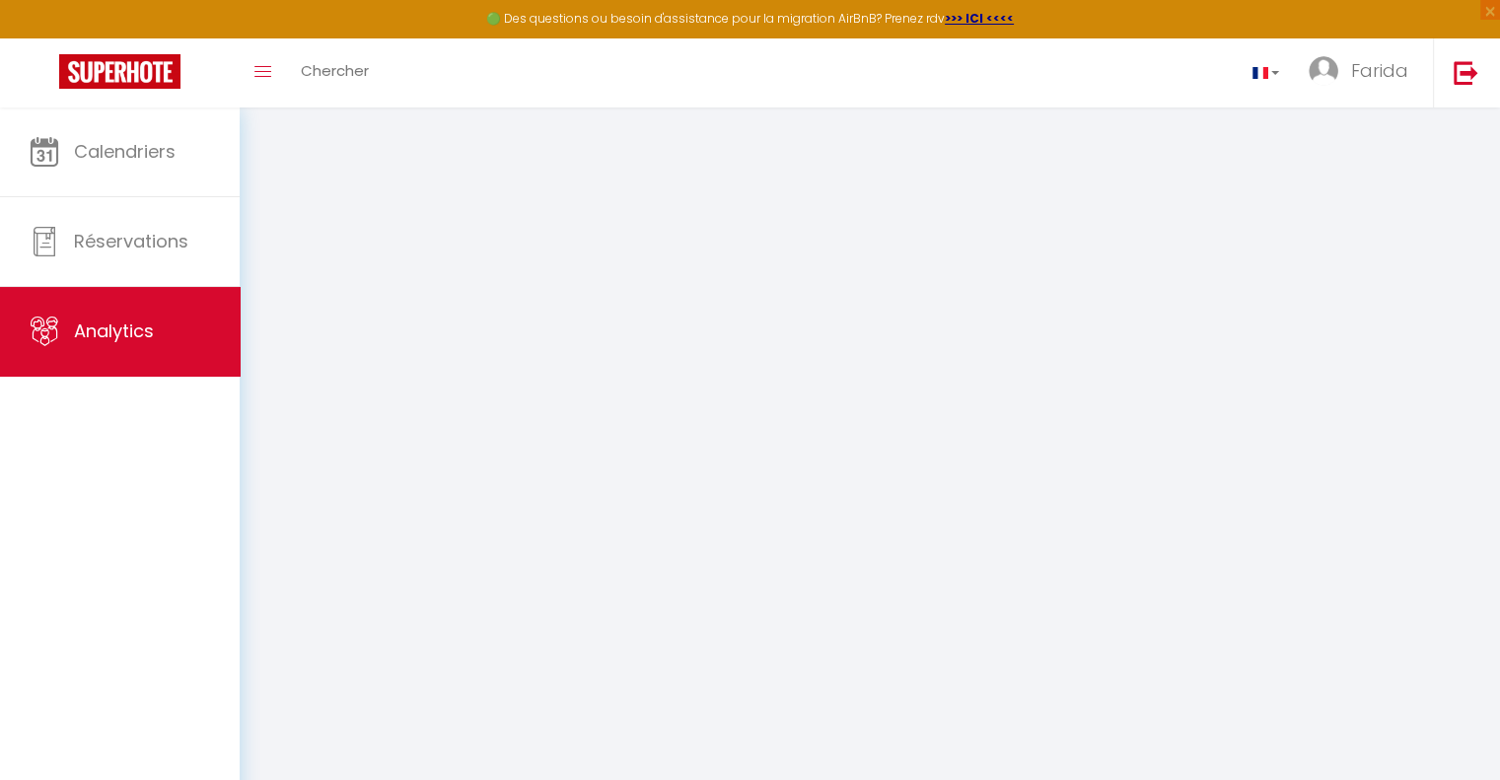
select select "2025"
select select "10"
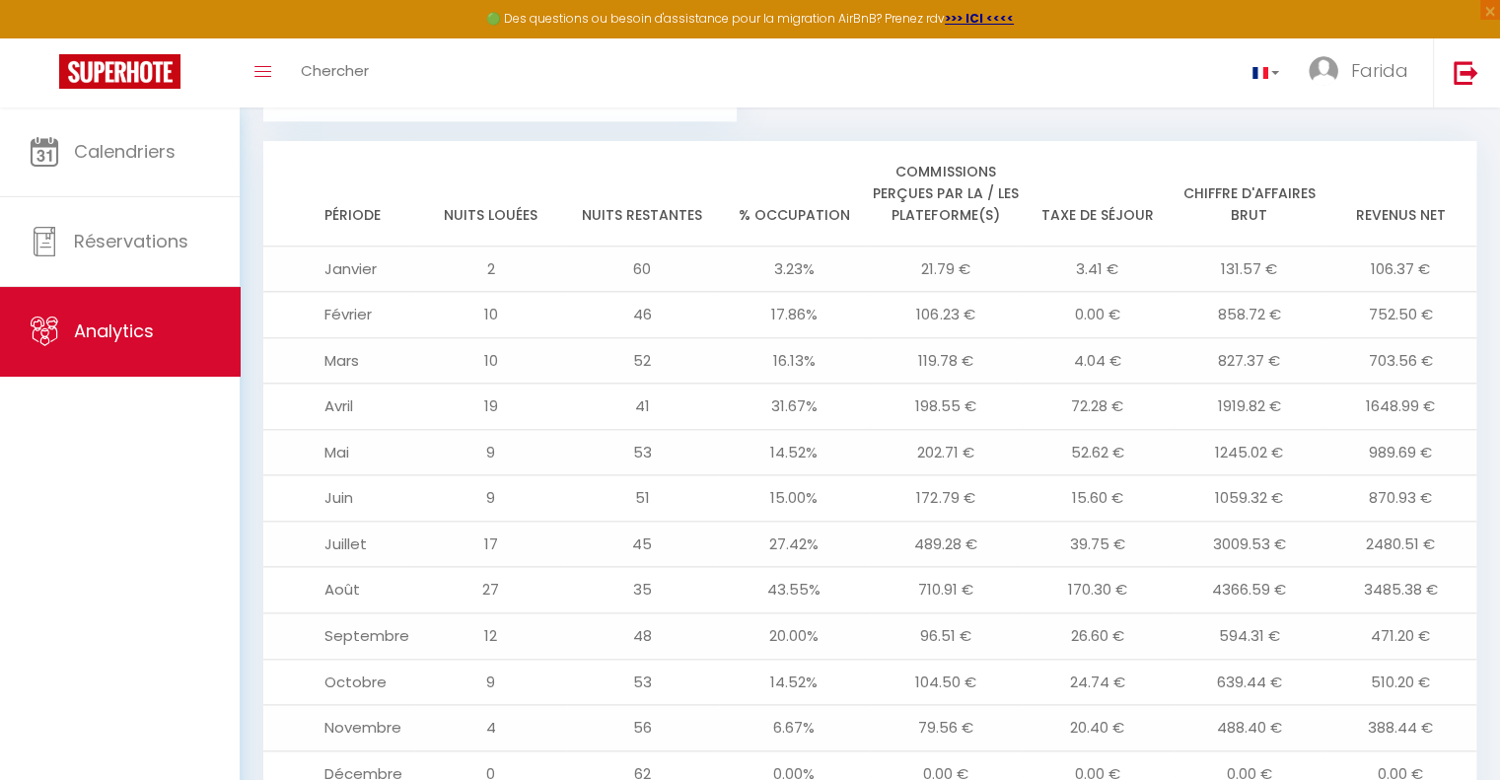
scroll to position [2175, 0]
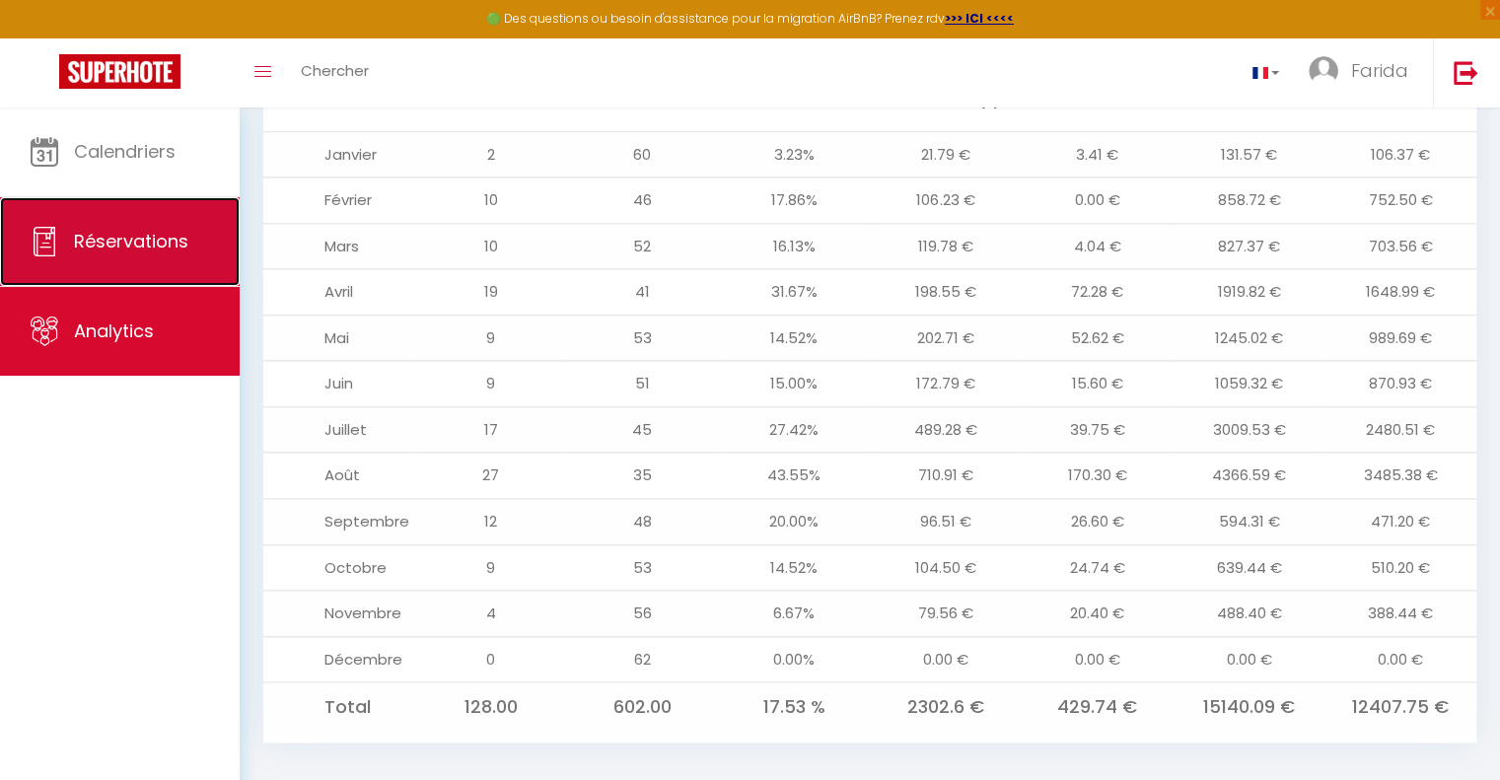
click at [189, 241] on link "Réservations" at bounding box center [120, 241] width 240 height 89
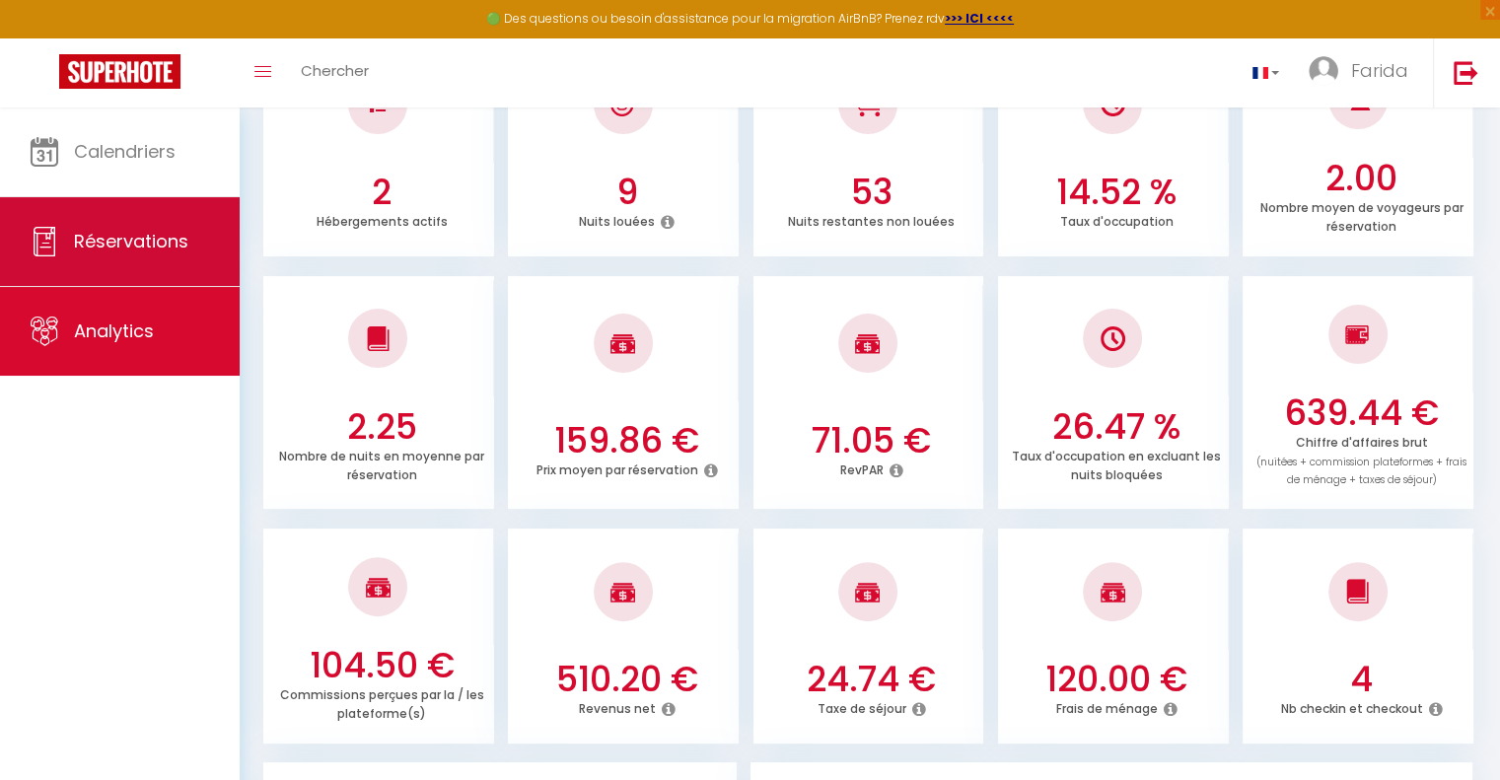
select select "not_cancelled"
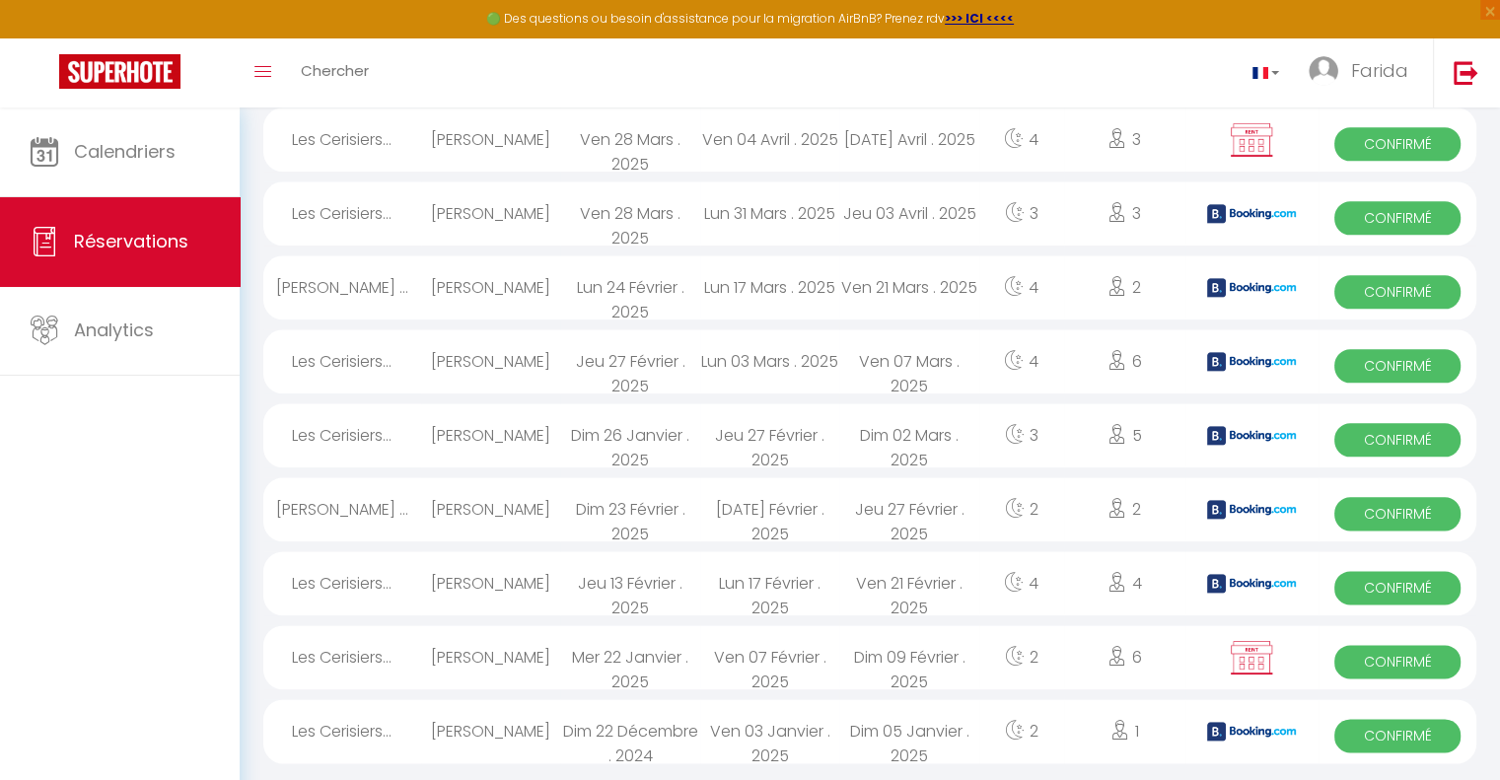
scroll to position [2292, 0]
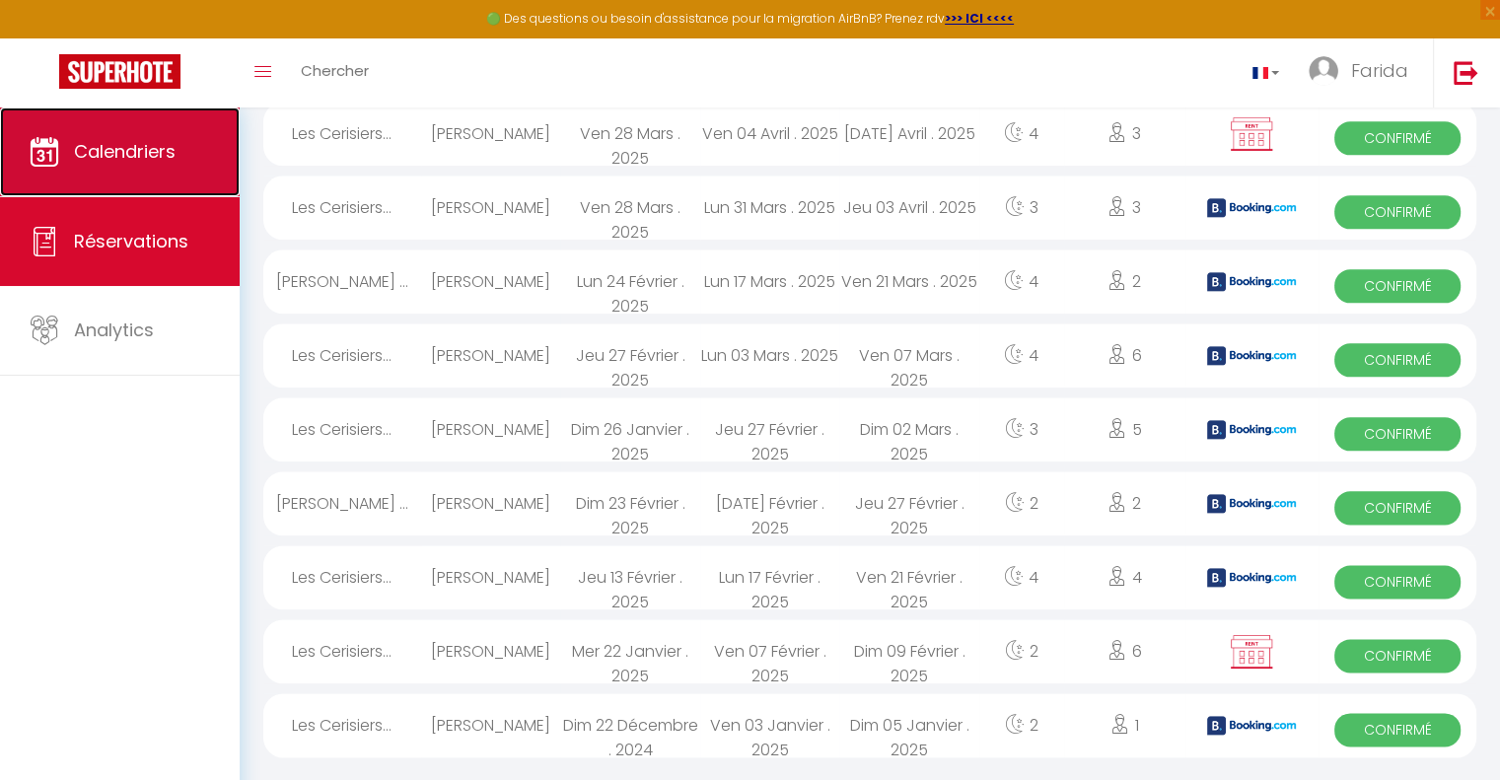
click at [149, 170] on link "Calendriers" at bounding box center [120, 152] width 240 height 89
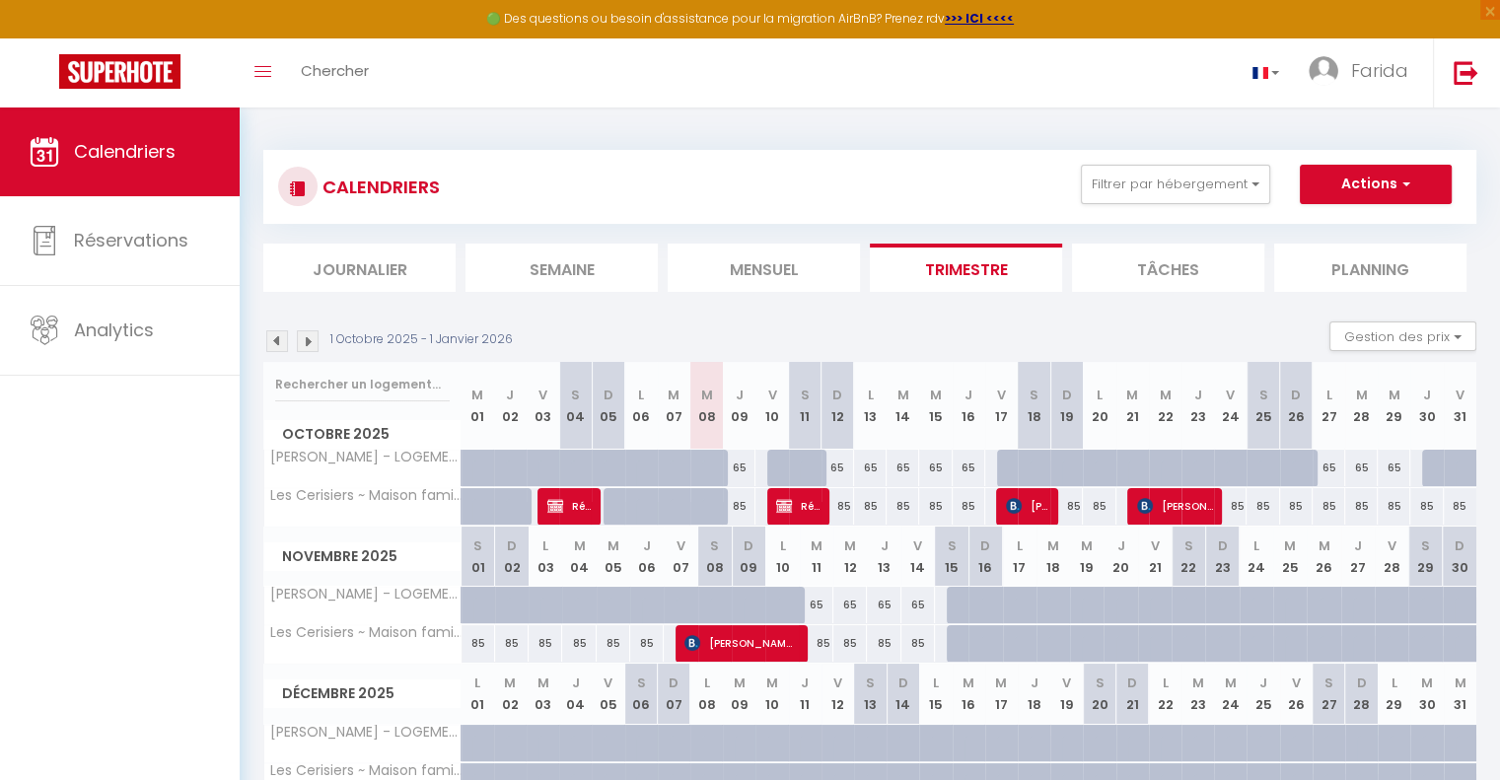
click at [778, 257] on li "Mensuel" at bounding box center [764, 268] width 192 height 48
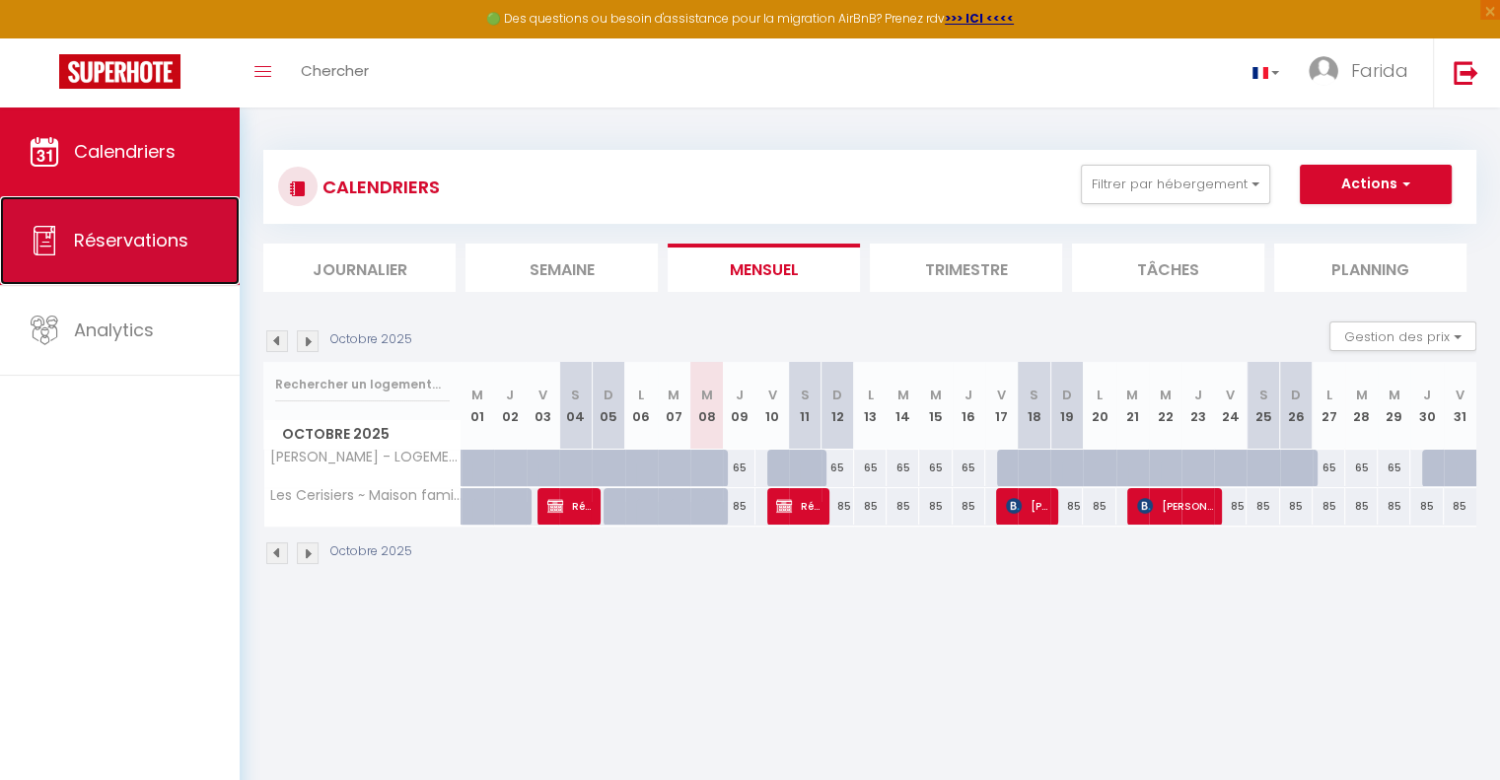
click at [145, 242] on span "Réservations" at bounding box center [131, 240] width 114 height 25
select select "not_cancelled"
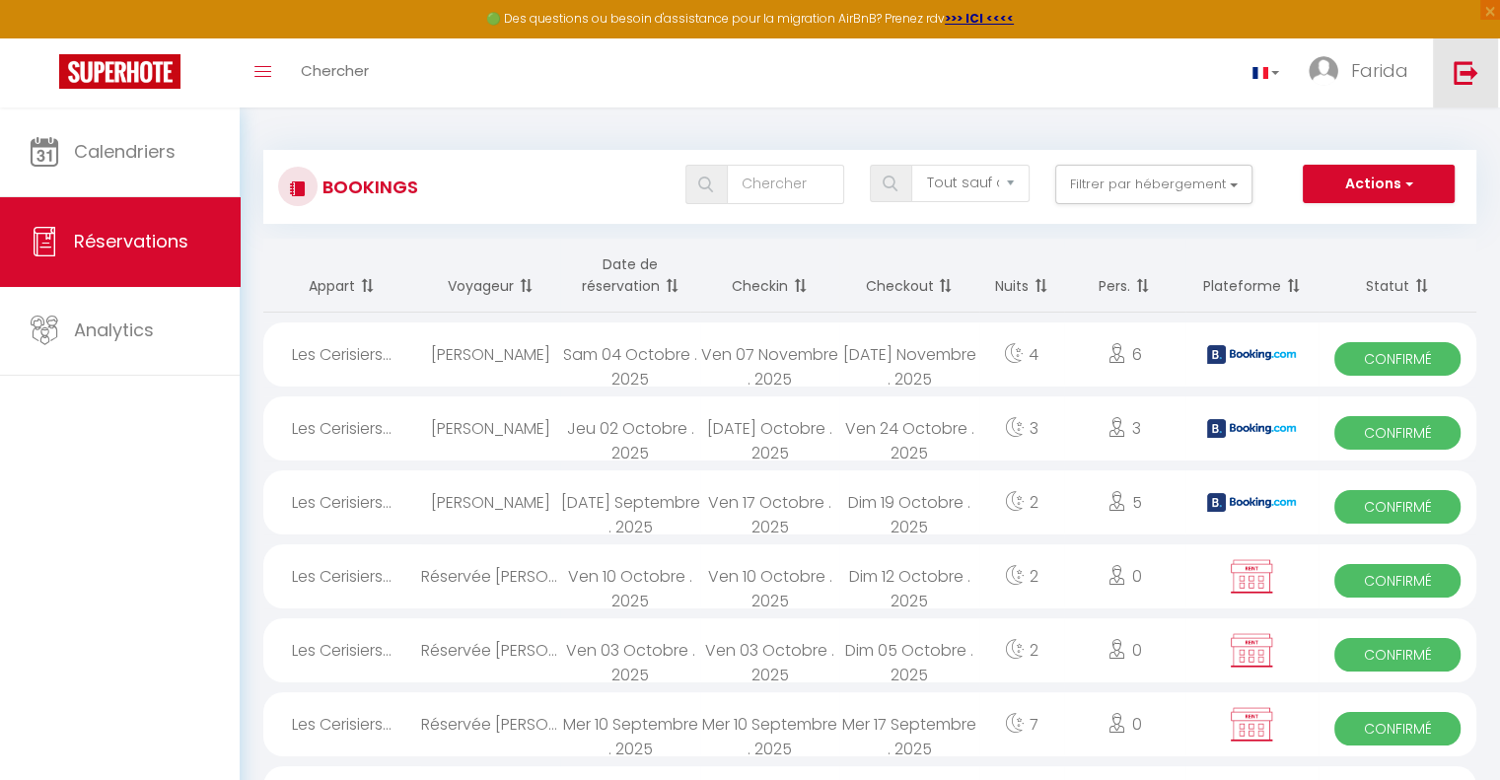
click at [1454, 74] on img at bounding box center [1466, 72] width 25 height 25
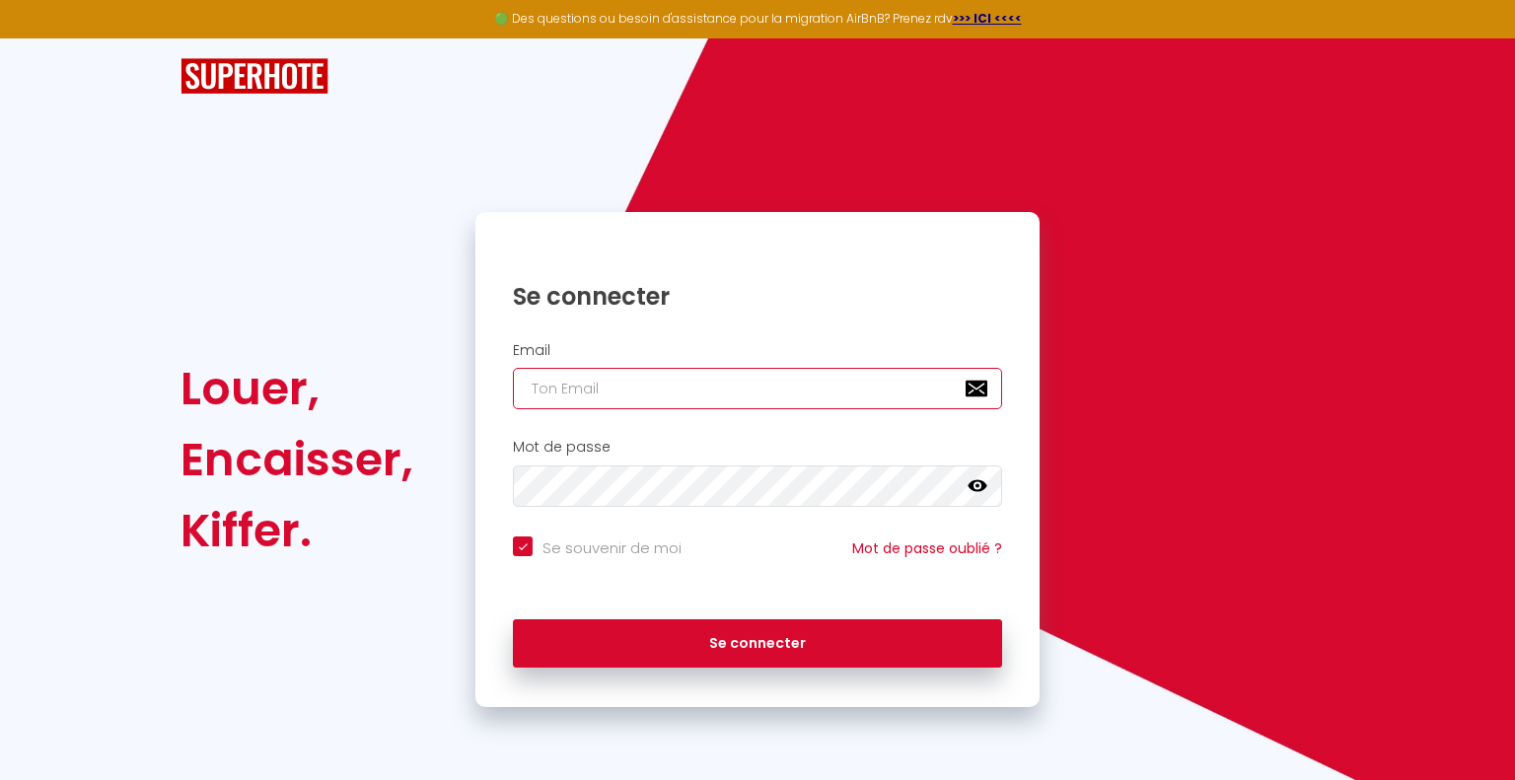
type input "[EMAIL_ADDRESS][DOMAIN_NAME]"
checkbox input "true"
